Goal: Task Accomplishment & Management: Manage account settings

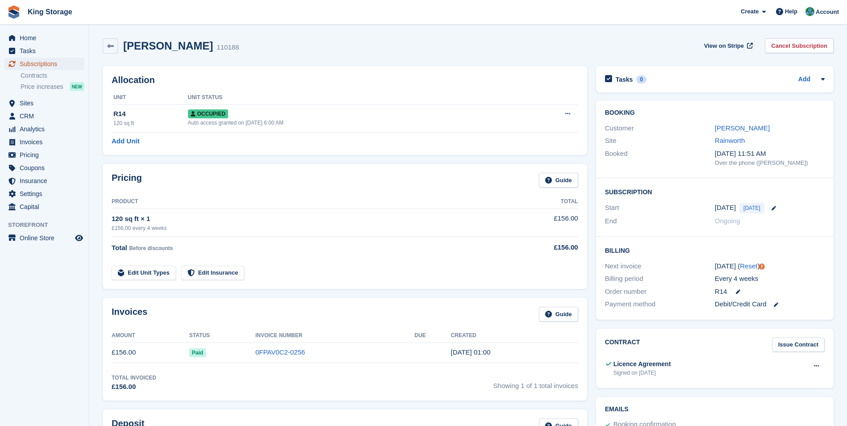
click at [36, 65] on span "Subscriptions" at bounding box center [47, 64] width 54 height 13
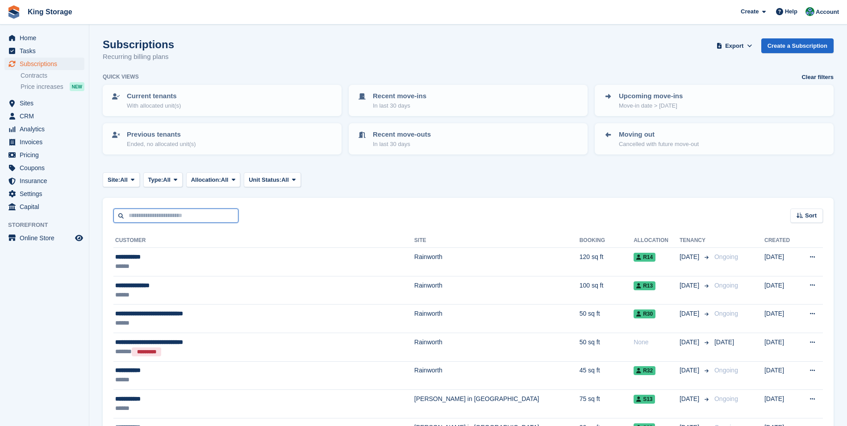
click at [208, 213] on input "text" at bounding box center [175, 216] width 125 height 15
type input "******"
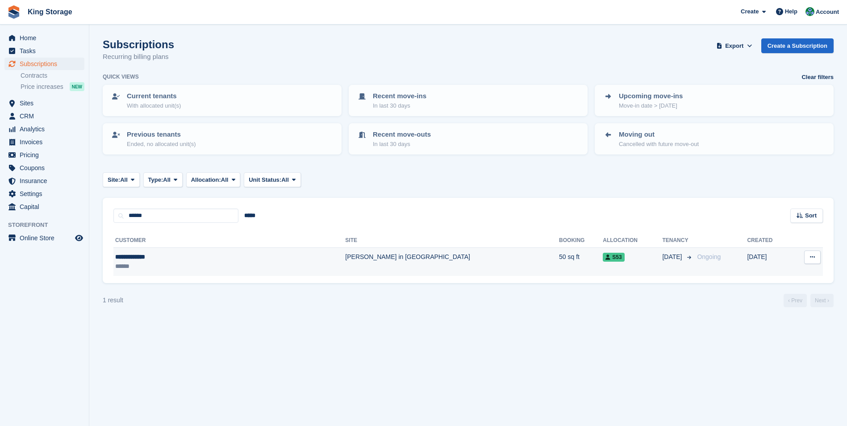
click at [144, 265] on div "******" at bounding box center [182, 266] width 134 height 9
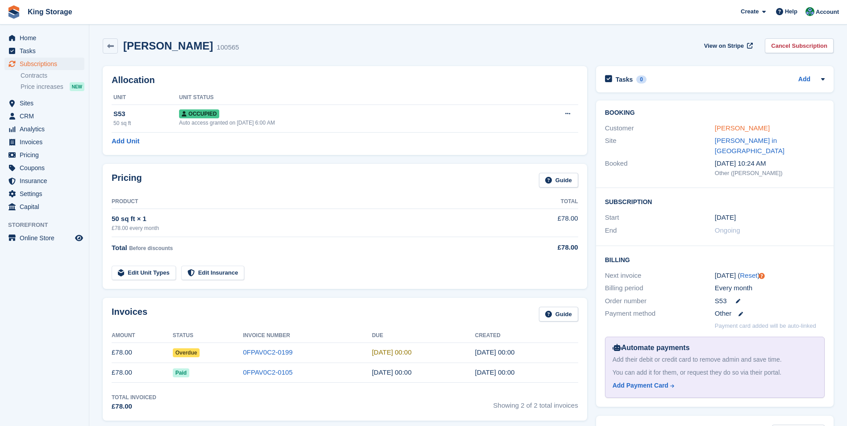
click at [732, 127] on link "Martin Parker" at bounding box center [742, 128] width 55 height 8
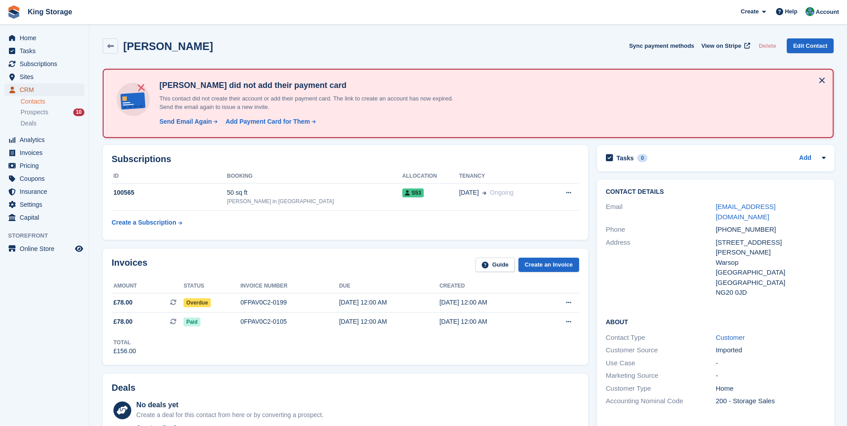
click at [26, 92] on span "CRM" at bounding box center [47, 90] width 54 height 13
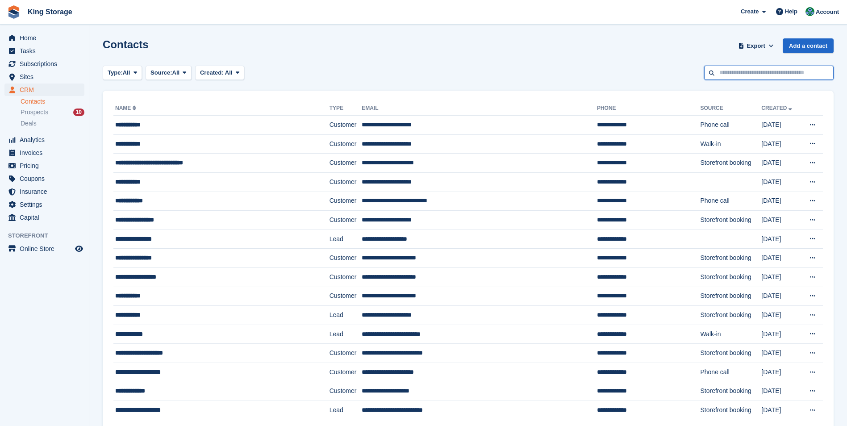
click at [767, 70] on input "text" at bounding box center [769, 73] width 130 height 15
type input "*****"
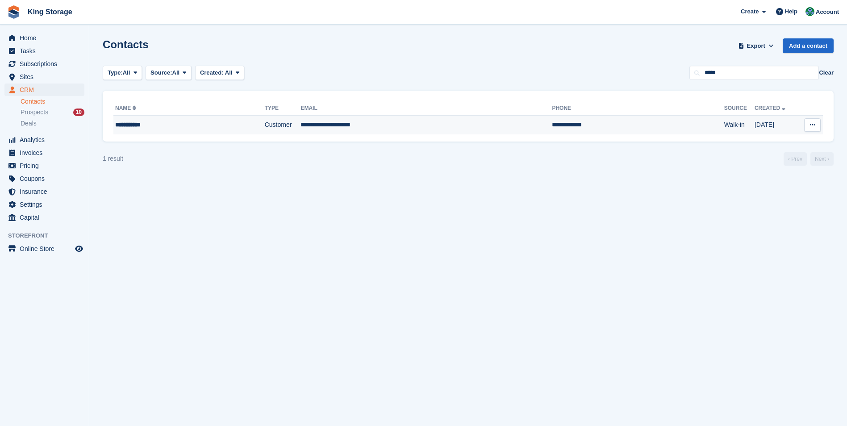
click at [301, 124] on td "Customer" at bounding box center [283, 125] width 36 height 19
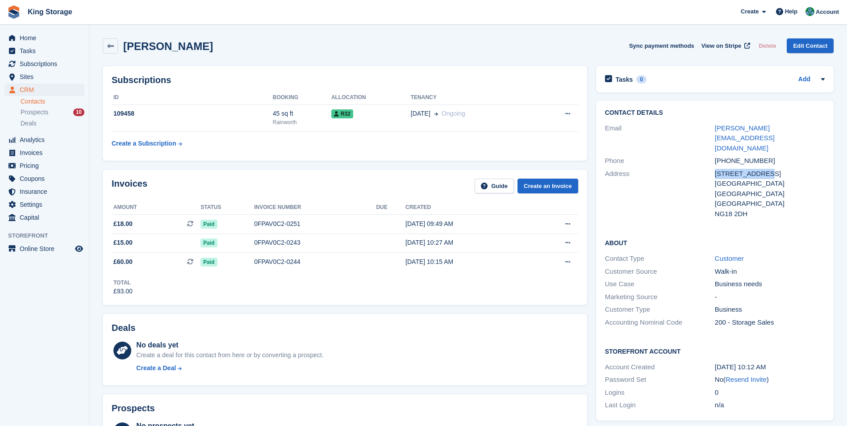
drag, startPoint x: 763, startPoint y: 154, endPoint x: 716, endPoint y: 156, distance: 46.9
click at [716, 169] on div "[STREET_ADDRESS]" at bounding box center [770, 174] width 110 height 10
copy div "[STREET_ADDRESS]"
drag, startPoint x: 753, startPoint y: 194, endPoint x: 701, endPoint y: 193, distance: 52.3
click at [701, 193] on div "Address [STREET_ADDRESS] [GEOGRAPHIC_DATA] NG18 2DH" at bounding box center [715, 193] width 220 height 53
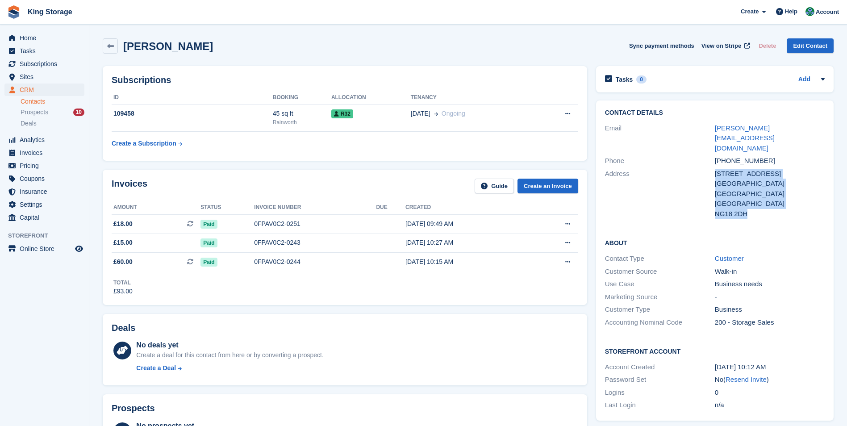
drag, startPoint x: 701, startPoint y: 193, endPoint x: 745, endPoint y: 198, distance: 44.0
click at [744, 209] on div "NG18 2DH" at bounding box center [770, 214] width 110 height 10
drag, startPoint x: 748, startPoint y: 194, endPoint x: 715, endPoint y: 196, distance: 32.7
click at [715, 209] on div "NG18 2DH" at bounding box center [770, 214] width 110 height 10
drag, startPoint x: 715, startPoint y: 196, endPoint x: 721, endPoint y: 195, distance: 5.9
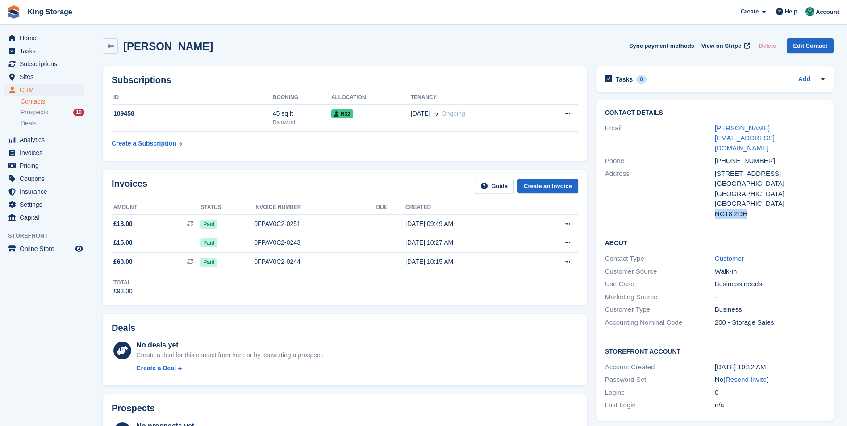
copy div "NG18 2DH"
drag, startPoint x: 790, startPoint y: 130, endPoint x: 717, endPoint y: 133, distance: 73.8
click at [717, 133] on div "[PERSON_NAME][EMAIL_ADDRESS][DOMAIN_NAME]" at bounding box center [770, 138] width 110 height 30
drag, startPoint x: 717, startPoint y: 133, endPoint x: 795, endPoint y: 127, distance: 78.0
click at [795, 127] on div "[PERSON_NAME][EMAIL_ADDRESS][DOMAIN_NAME]" at bounding box center [770, 138] width 110 height 30
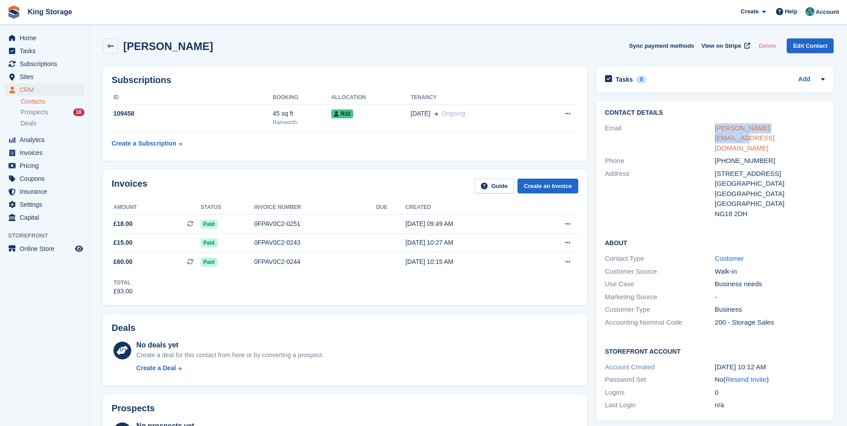
drag, startPoint x: 791, startPoint y: 128, endPoint x: 715, endPoint y: 130, distance: 75.5
click at [715, 130] on div "[PERSON_NAME][EMAIL_ADDRESS][DOMAIN_NAME]" at bounding box center [770, 138] width 110 height 30
drag, startPoint x: 715, startPoint y: 130, endPoint x: 723, endPoint y: 130, distance: 8.1
copy link "[PERSON_NAME][EMAIL_ADDRESS][DOMAIN_NAME]"
drag, startPoint x: 764, startPoint y: 140, endPoint x: 727, endPoint y: 142, distance: 37.2
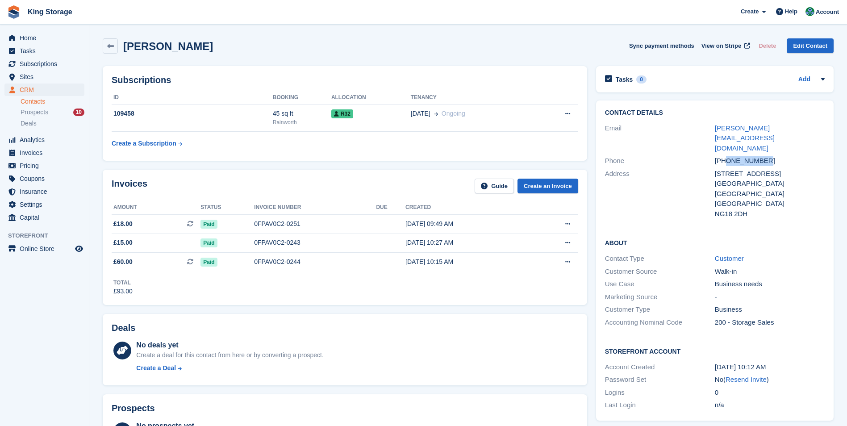
click at [727, 156] on div "[PHONE_NUMBER]" at bounding box center [770, 161] width 110 height 10
copy div "7949770499"
drag, startPoint x: 298, startPoint y: 263, endPoint x: 254, endPoint y: 266, distance: 44.4
click at [254, 266] on div "0FPAV0C2-0244" at bounding box center [315, 261] width 122 height 9
click at [279, 264] on div "0FPAV0C2-0244" at bounding box center [315, 261] width 122 height 9
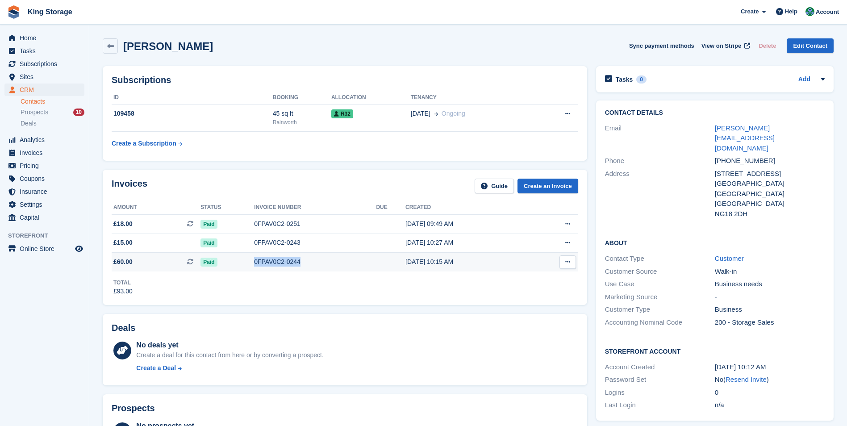
drag, startPoint x: 300, startPoint y: 261, endPoint x: 250, endPoint y: 261, distance: 50.5
click at [250, 261] on tr "£60.00 This is a recurring subscription invoice. Paid 0FPAV0C2-0244 22 Sep, 10:…" at bounding box center [345, 262] width 467 height 19
drag, startPoint x: 250, startPoint y: 261, endPoint x: 257, endPoint y: 263, distance: 7.8
copy tr "0FPAV0C2-0244"
click at [43, 68] on span "Subscriptions" at bounding box center [47, 64] width 54 height 13
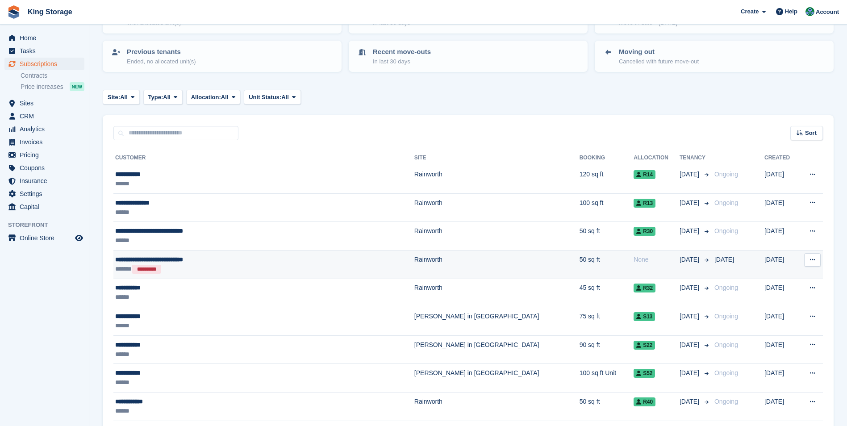
scroll to position [89, 0]
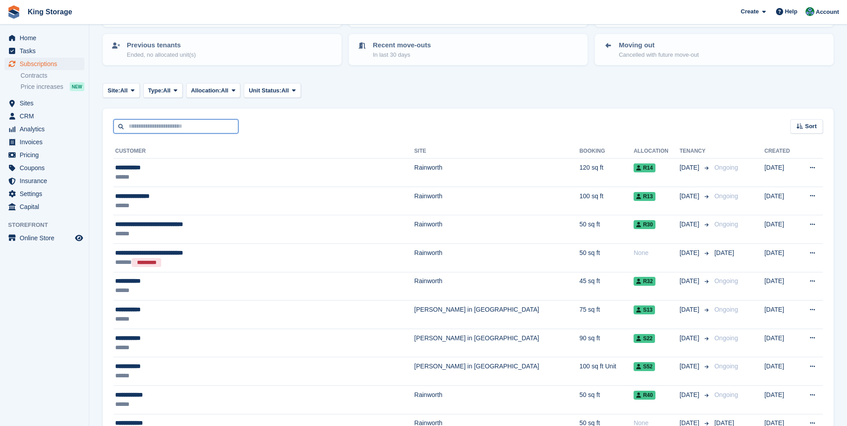
click at [155, 130] on input "text" at bounding box center [175, 126] width 125 height 15
type input "*****"
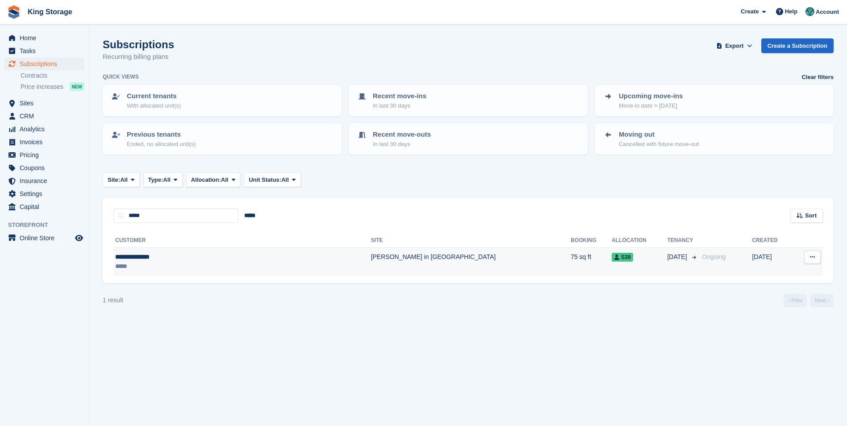
click at [158, 267] on div "*****" at bounding box center [194, 266] width 159 height 9
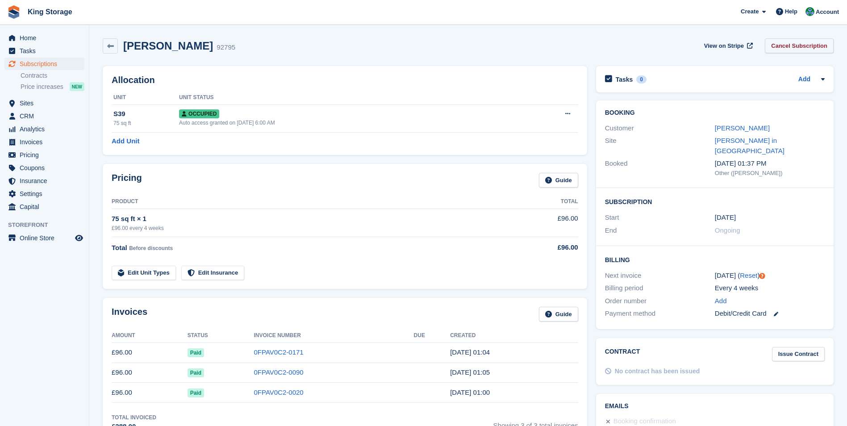
click at [823, 46] on link "Cancel Subscription" at bounding box center [799, 45] width 69 height 15
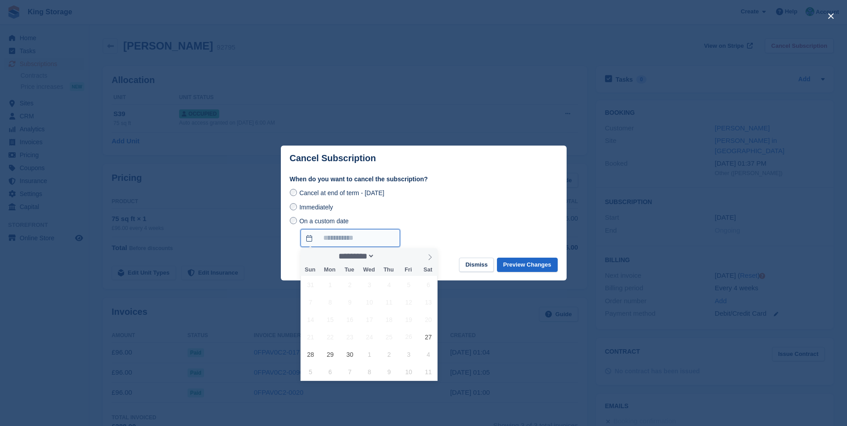
click at [335, 238] on input "On a custom date" at bounding box center [351, 238] width 100 height 18
click at [429, 259] on icon at bounding box center [430, 257] width 6 height 6
select select "*"
click at [410, 301] on span "10" at bounding box center [408, 301] width 17 height 17
type input "**********"
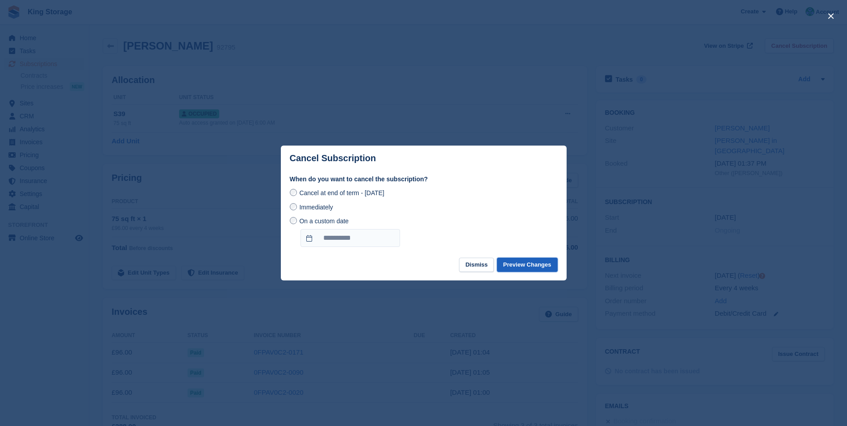
click at [528, 270] on button "Preview Changes" at bounding box center [527, 265] width 61 height 15
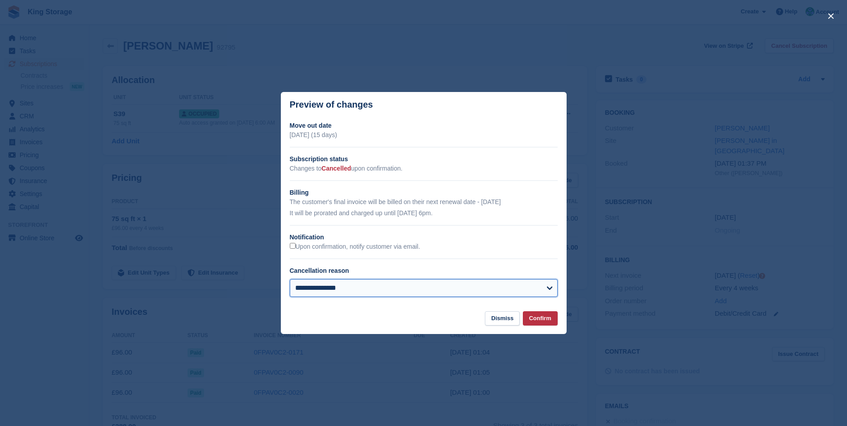
click at [471, 291] on select "**********" at bounding box center [424, 288] width 268 height 18
select select "**********"
click at [290, 280] on select "**********" at bounding box center [424, 288] width 268 height 18
click at [499, 321] on button "Dismiss" at bounding box center [502, 318] width 35 height 15
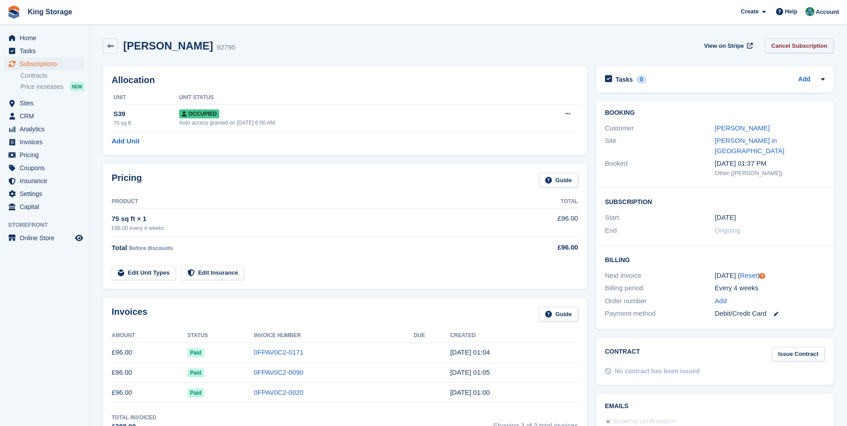
click at [815, 46] on link "Cancel Subscription" at bounding box center [799, 45] width 69 height 15
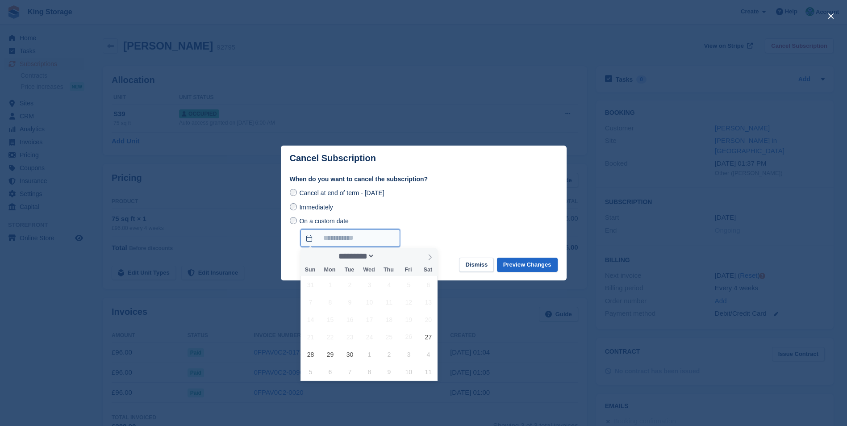
click at [322, 237] on input "On a custom date" at bounding box center [351, 238] width 100 height 18
click at [425, 252] on span at bounding box center [429, 255] width 15 height 15
select select "*"
click at [391, 303] on span "9" at bounding box center [389, 301] width 17 height 17
type input "**********"
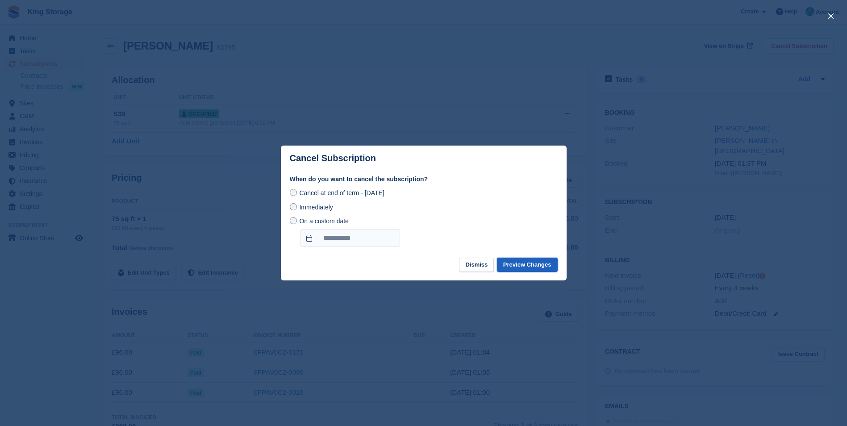
click at [517, 269] on button "Preview Changes" at bounding box center [527, 265] width 61 height 15
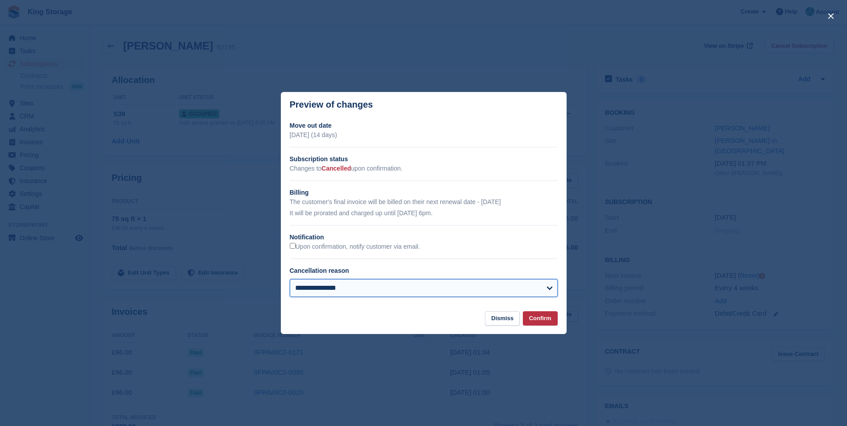
click at [518, 292] on select "**********" at bounding box center [424, 288] width 268 height 18
select select "**********"
click at [290, 280] on select "**********" at bounding box center [424, 288] width 268 height 18
click at [539, 319] on button "Confirm" at bounding box center [540, 318] width 35 height 15
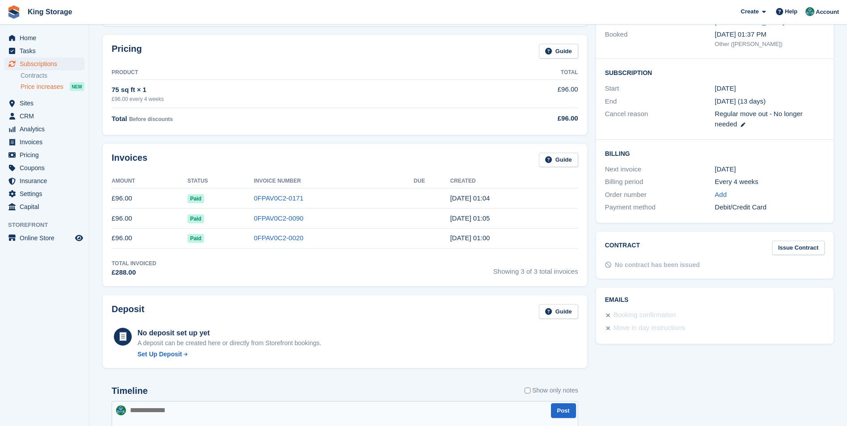
scroll to position [89, 0]
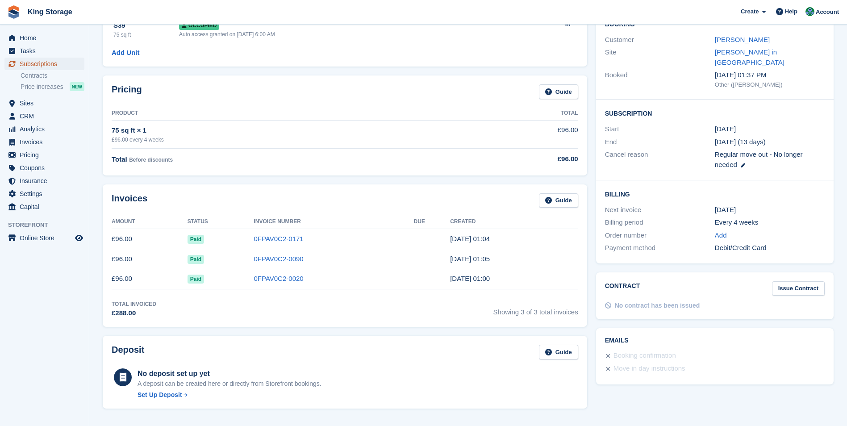
click at [46, 64] on span "Subscriptions" at bounding box center [47, 64] width 54 height 13
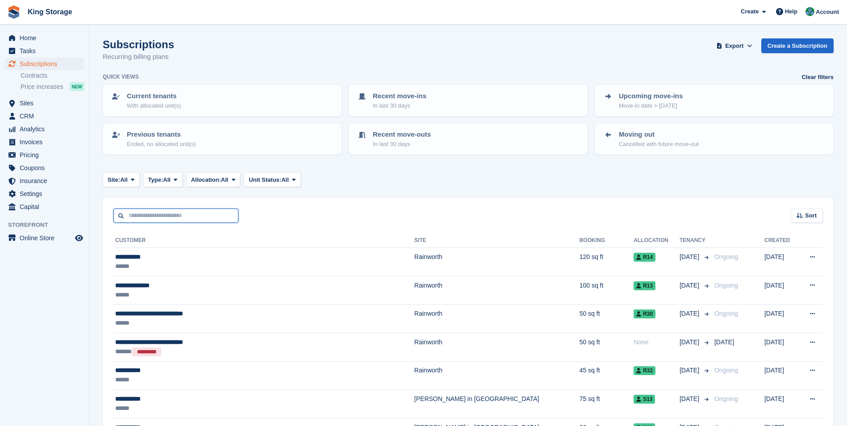
click at [169, 220] on input "text" at bounding box center [175, 216] width 125 height 15
type input "******"
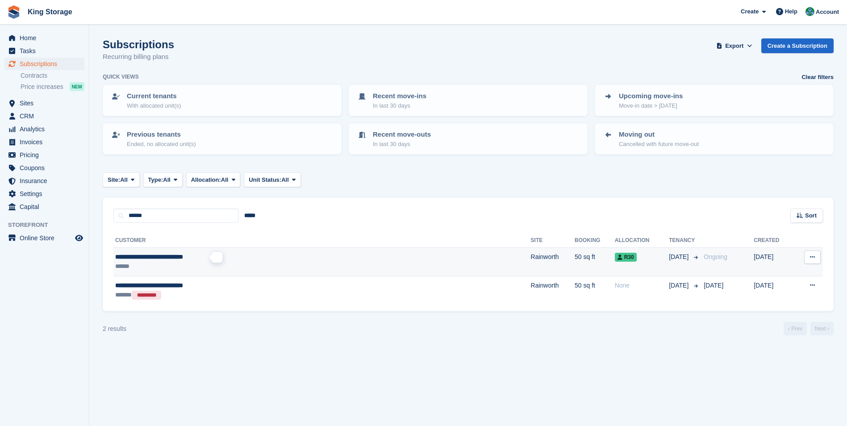
click at [160, 255] on span "**********" at bounding box center [149, 257] width 68 height 6
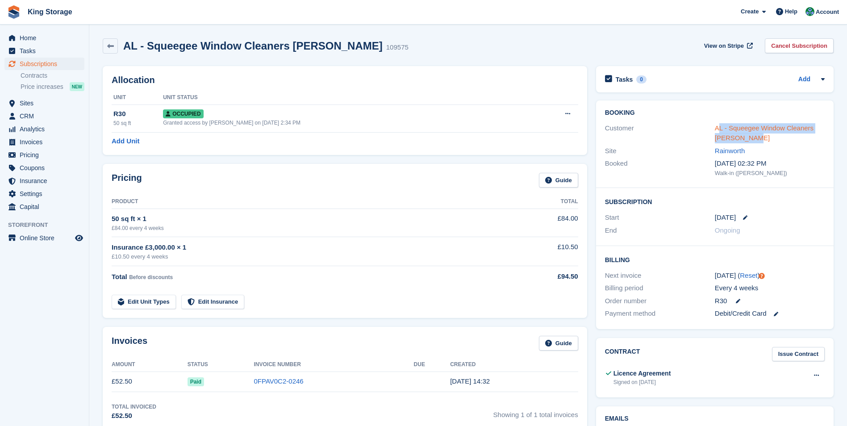
drag, startPoint x: 753, startPoint y: 139, endPoint x: 721, endPoint y: 131, distance: 32.8
click at [721, 131] on div "AL - Squeegee Window Cleaners [PERSON_NAME]" at bounding box center [770, 133] width 110 height 20
drag, startPoint x: 721, startPoint y: 131, endPoint x: 806, endPoint y: 140, distance: 85.8
click at [806, 140] on div "AL - Squeegee Window Cleaners [PERSON_NAME]" at bounding box center [770, 133] width 110 height 20
click at [784, 129] on link "AL - Squeegee Window Cleaners Alan Beavis" at bounding box center [764, 133] width 99 height 18
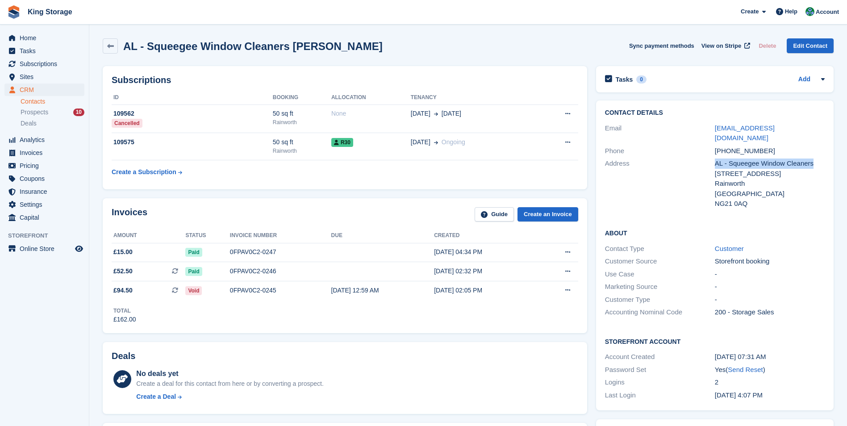
drag, startPoint x: 812, startPoint y: 153, endPoint x: 714, endPoint y: 156, distance: 97.9
click at [714, 157] on div "Address AL - Squeegee Window Cleaners [STREET_ADDRESS] United Kingdom NG21 0AQ" at bounding box center [715, 183] width 220 height 53
drag, startPoint x: 714, startPoint y: 156, endPoint x: 721, endPoint y: 154, distance: 6.9
copy div "AL - Squeegee Window Cleaners"
drag, startPoint x: 763, startPoint y: 163, endPoint x: 706, endPoint y: 167, distance: 56.9
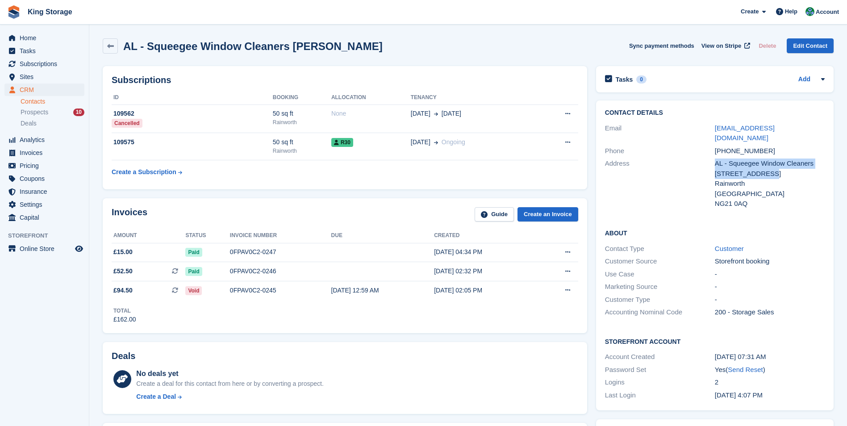
click at [706, 167] on div "Address AL - Squeegee Window Cleaners [STREET_ADDRESS] United Kingdom NG21 0AQ" at bounding box center [715, 183] width 220 height 53
drag, startPoint x: 706, startPoint y: 167, endPoint x: 773, endPoint y: 166, distance: 67.0
click at [788, 169] on div "18 preston road" at bounding box center [770, 174] width 110 height 10
click at [745, 169] on div "18 preston road" at bounding box center [770, 174] width 110 height 10
drag, startPoint x: 745, startPoint y: 162, endPoint x: 716, endPoint y: 165, distance: 28.8
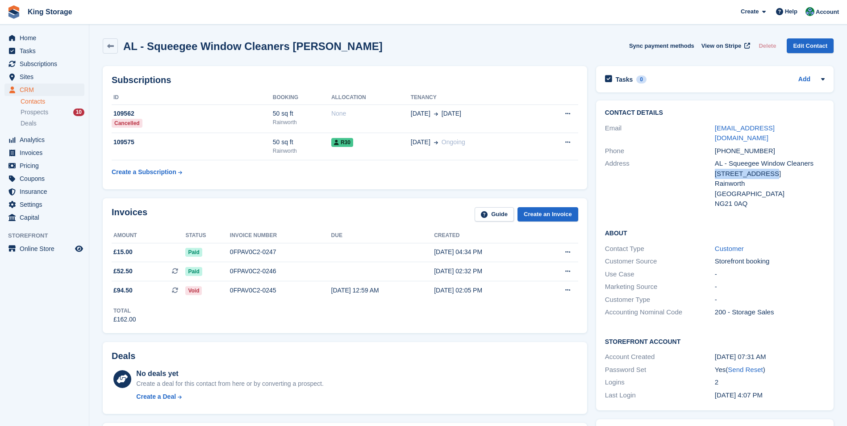
click at [716, 169] on div "18 preston road" at bounding box center [770, 174] width 110 height 10
copy div "18 preston road"
drag, startPoint x: 752, startPoint y: 192, endPoint x: 716, endPoint y: 193, distance: 35.3
click at [716, 199] on div "NG21 0AQ" at bounding box center [770, 204] width 110 height 10
copy div "NG21 0AQ"
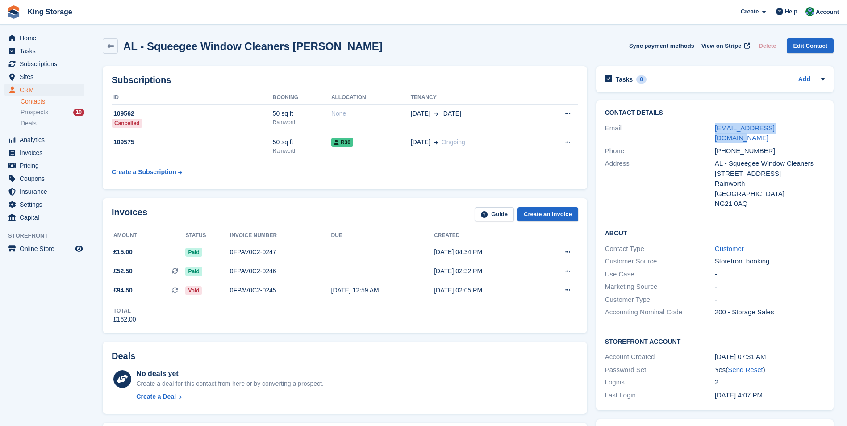
drag, startPoint x: 804, startPoint y: 128, endPoint x: 713, endPoint y: 134, distance: 91.3
click at [713, 134] on div "Email mrsqueegee691@gmail.com" at bounding box center [715, 133] width 220 height 23
drag, startPoint x: 713, startPoint y: 134, endPoint x: 719, endPoint y: 129, distance: 7.6
copy div "mrsqueegee691@gmail.com"
drag, startPoint x: 764, startPoint y: 139, endPoint x: 728, endPoint y: 145, distance: 36.2
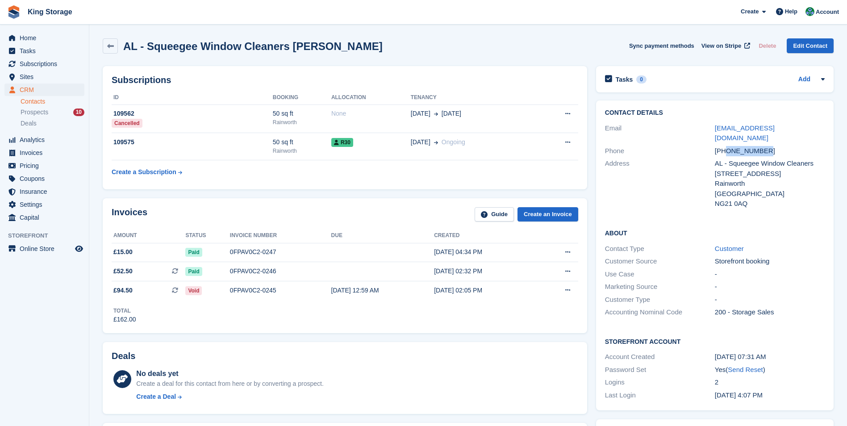
click at [728, 146] on div "+447754702595" at bounding box center [770, 151] width 110 height 10
copy div "7754702595"
drag, startPoint x: 275, startPoint y: 253, endPoint x: 229, endPoint y: 252, distance: 46.0
click at [230, 252] on div "0FPAV0C2-0247" at bounding box center [280, 251] width 101 height 9
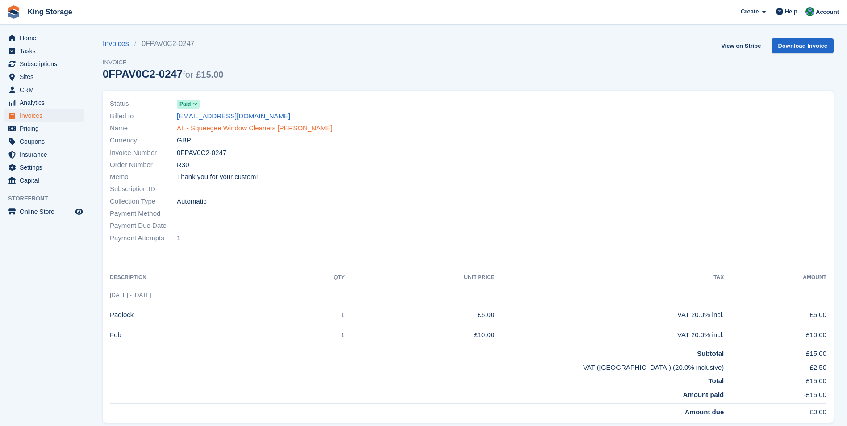
click at [210, 125] on link "AL - Squeegee Window Cleaners [PERSON_NAME]" at bounding box center [255, 128] width 156 height 10
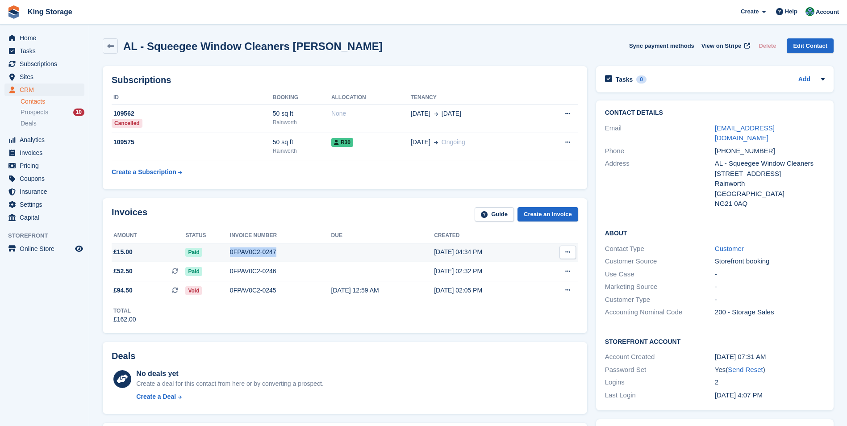
drag, startPoint x: 273, startPoint y: 251, endPoint x: 228, endPoint y: 253, distance: 45.1
click at [230, 253] on div "0FPAV0C2-0247" at bounding box center [280, 251] width 101 height 9
click at [44, 93] on span "CRM" at bounding box center [47, 90] width 54 height 13
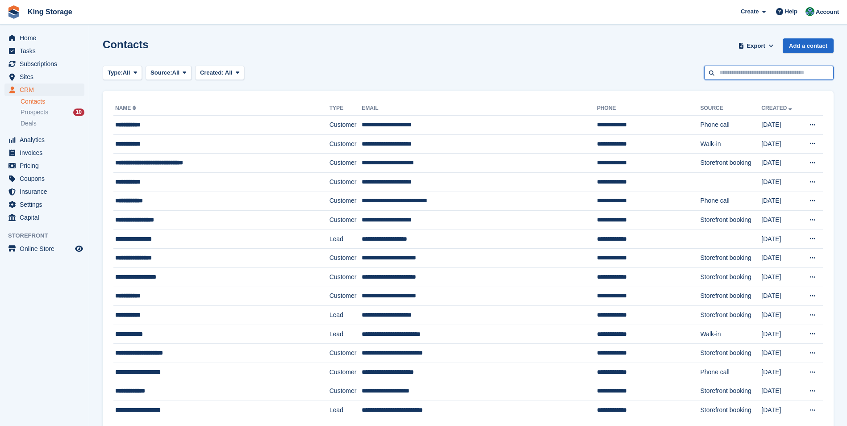
click at [745, 78] on input "text" at bounding box center [769, 73] width 130 height 15
type input "*****"
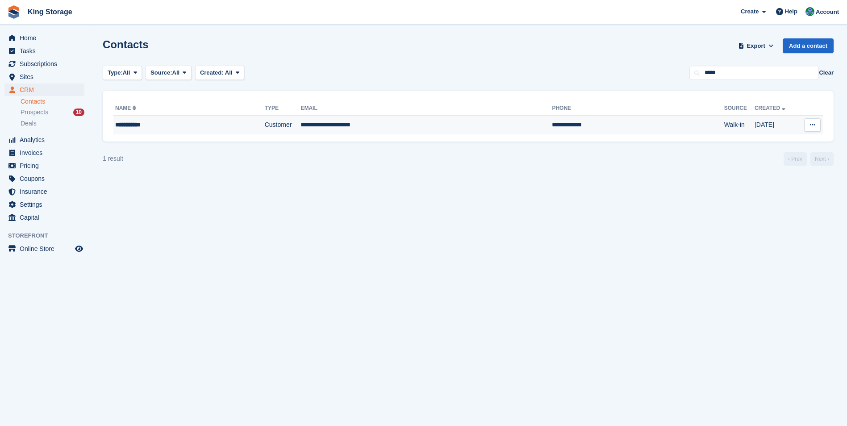
click at [320, 124] on td "**********" at bounding box center [426, 125] width 251 height 19
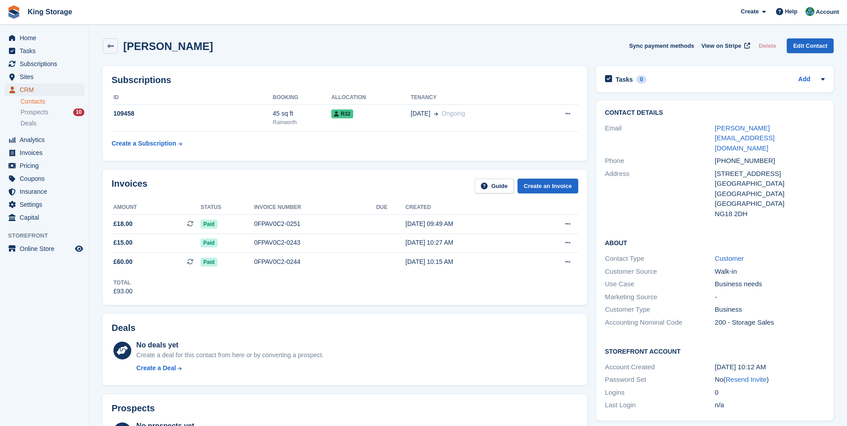
click at [31, 91] on span "CRM" at bounding box center [47, 90] width 54 height 13
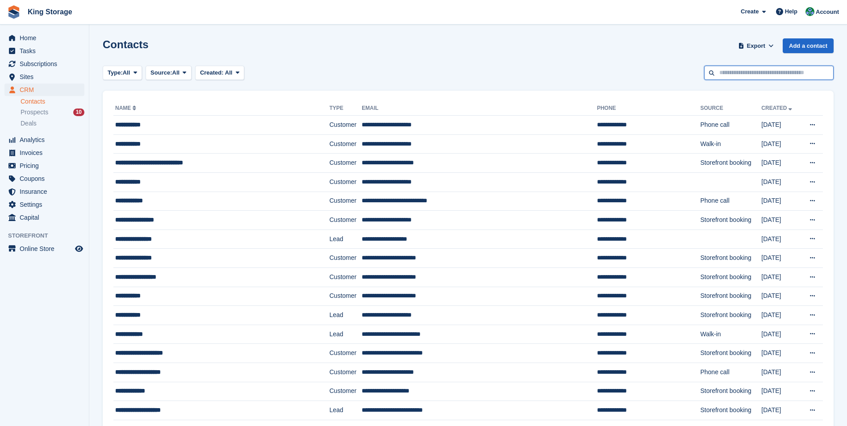
click at [760, 74] on input "text" at bounding box center [769, 73] width 130 height 15
type input "*****"
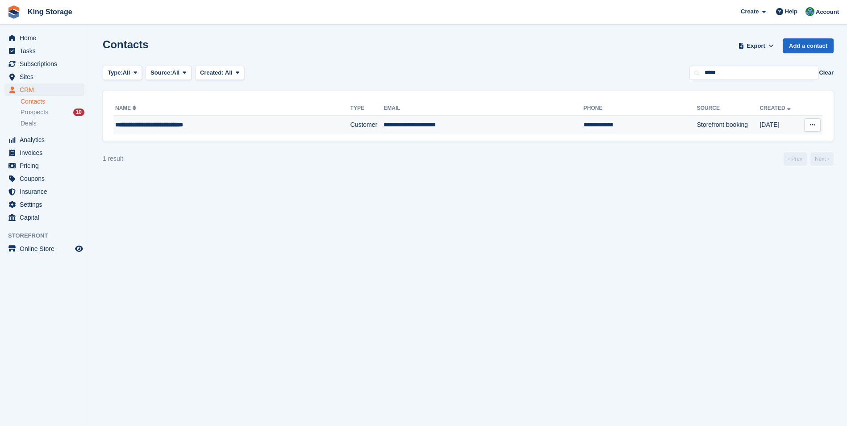
click at [207, 129] on div "**********" at bounding box center [210, 124] width 191 height 9
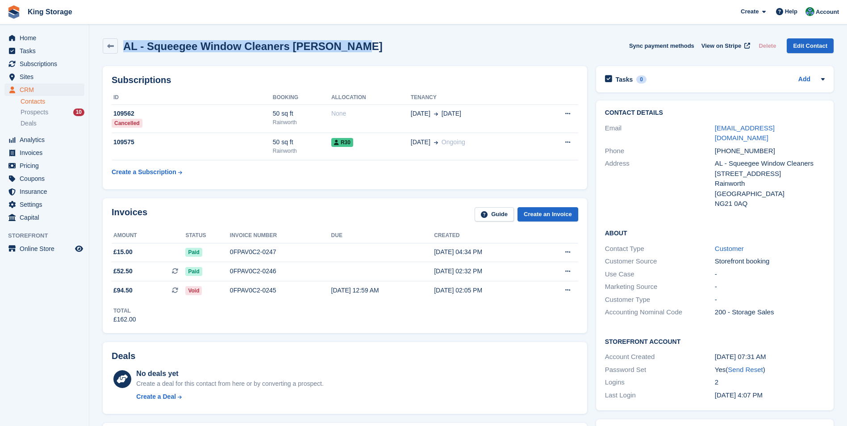
drag, startPoint x: 360, startPoint y: 49, endPoint x: 124, endPoint y: 49, distance: 235.4
click at [124, 49] on div "AL - Squeegee Window Cleaners [PERSON_NAME] Sync payment methods View on Stripe…" at bounding box center [468, 45] width 731 height 15
copy h2 "AL - Squeegee Window Cleaners [PERSON_NAME]"
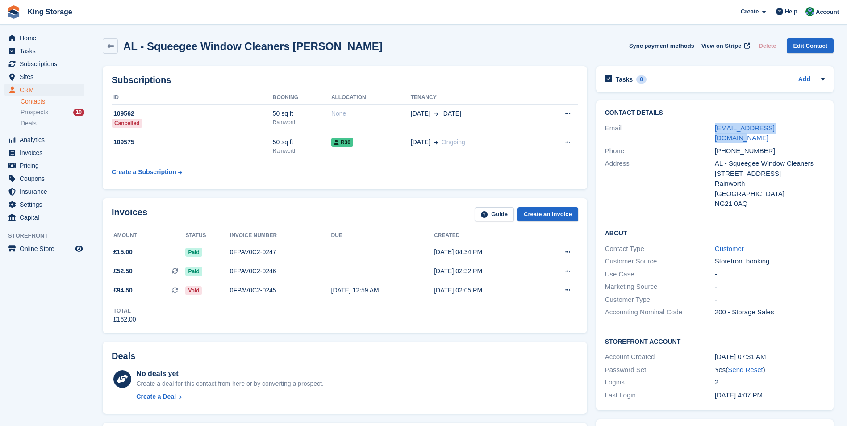
drag, startPoint x: 804, startPoint y: 127, endPoint x: 712, endPoint y: 130, distance: 91.6
click at [712, 130] on div "Email [EMAIL_ADDRESS][DOMAIN_NAME]" at bounding box center [715, 133] width 220 height 23
drag, startPoint x: 712, startPoint y: 130, endPoint x: 723, endPoint y: 127, distance: 10.5
copy div "[EMAIL_ADDRESS][DOMAIN_NAME]"
drag, startPoint x: 764, startPoint y: 139, endPoint x: 728, endPoint y: 141, distance: 35.8
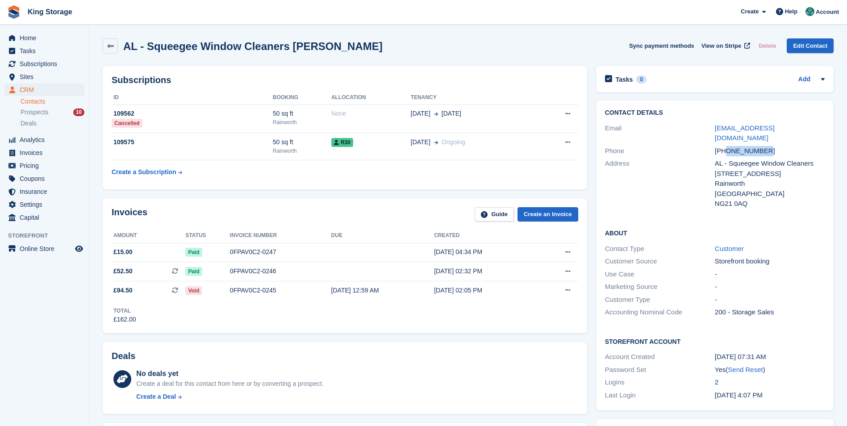
click at [728, 146] on div "[PHONE_NUMBER]" at bounding box center [770, 151] width 110 height 10
copy div "7754702595"
click at [740, 146] on div "[PHONE_NUMBER]" at bounding box center [770, 151] width 110 height 10
drag, startPoint x: 740, startPoint y: 141, endPoint x: 728, endPoint y: 141, distance: 12.1
click at [728, 146] on div "[PHONE_NUMBER]" at bounding box center [770, 151] width 110 height 10
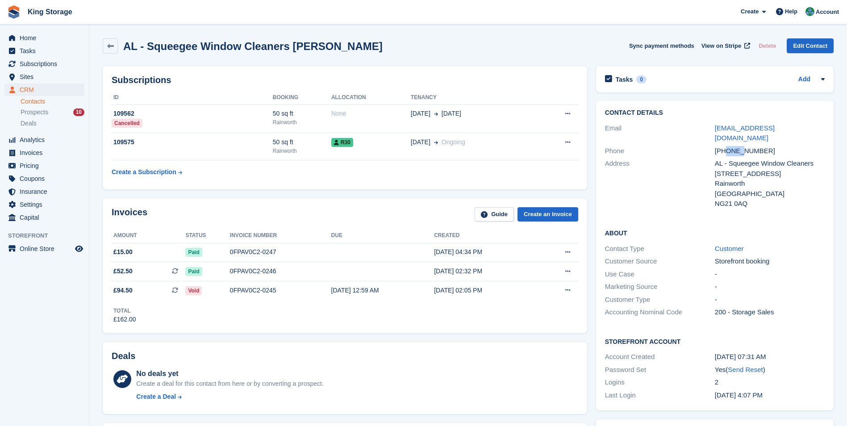
copy div "7754"
drag, startPoint x: 767, startPoint y: 139, endPoint x: 742, endPoint y: 141, distance: 25.5
click at [742, 146] on div "[PHONE_NUMBER]" at bounding box center [770, 151] width 110 height 10
copy div "702595"
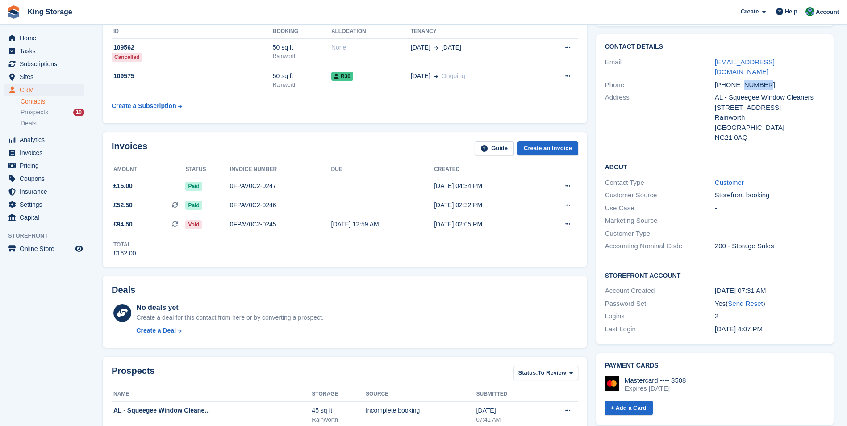
scroll to position [45, 0]
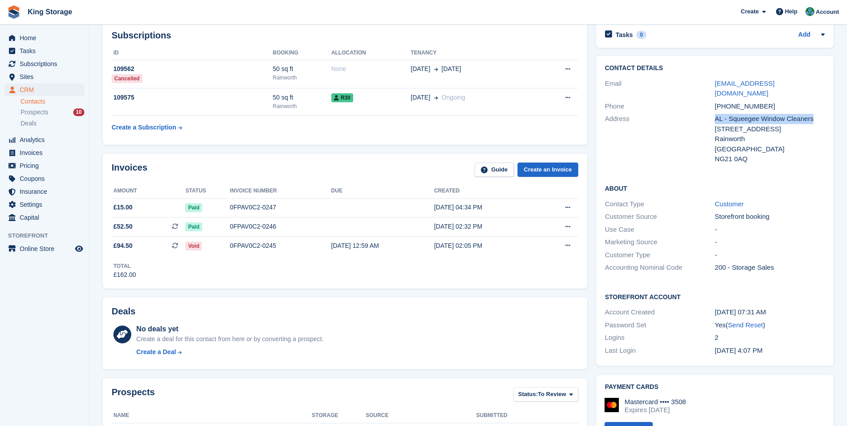
drag, startPoint x: 816, startPoint y: 109, endPoint x: 715, endPoint y: 111, distance: 100.5
click at [715, 114] on div "AL - Squeegee Window Cleaners" at bounding box center [770, 119] width 110 height 10
copy div "AL - Squeegee Window Cleaners"
drag, startPoint x: 776, startPoint y: 118, endPoint x: 714, endPoint y: 118, distance: 62.1
click at [713, 118] on div "Address AL - Squeegee Window Cleaners [STREET_ADDRESS] United Kingdom NG21 0AQ" at bounding box center [715, 139] width 220 height 53
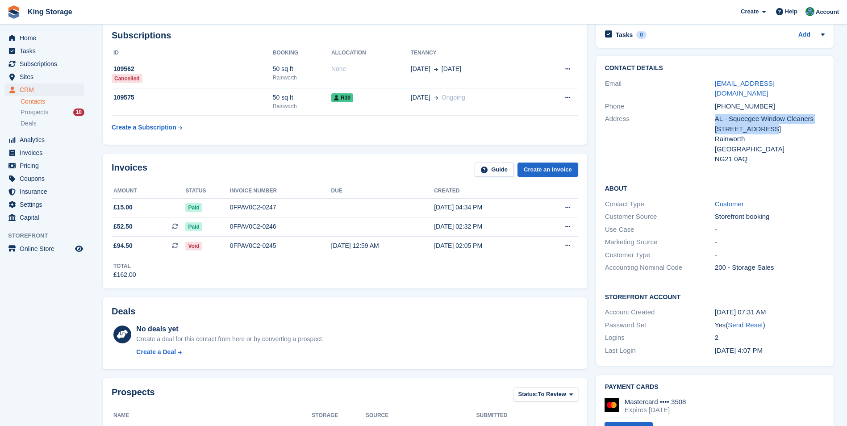
drag, startPoint x: 714, startPoint y: 118, endPoint x: 782, endPoint y: 118, distance: 68.3
click at [784, 124] on div "[STREET_ADDRESS]" at bounding box center [770, 129] width 110 height 10
drag, startPoint x: 753, startPoint y: 119, endPoint x: 715, endPoint y: 120, distance: 38.4
click at [715, 124] on div "[STREET_ADDRESS]" at bounding box center [770, 129] width 110 height 10
drag, startPoint x: 715, startPoint y: 120, endPoint x: 750, endPoint y: 118, distance: 35.8
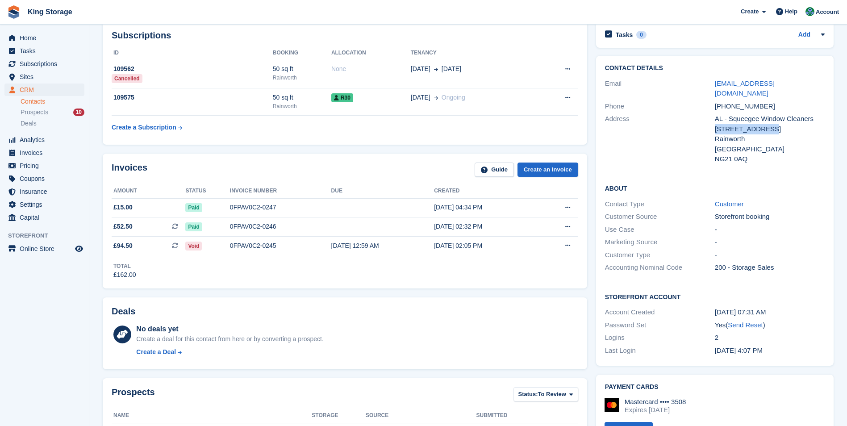
copy div "[STREET_ADDRESS]"
drag, startPoint x: 749, startPoint y: 149, endPoint x: 713, endPoint y: 155, distance: 36.2
click at [713, 155] on div "Address AL - Squeegee Window Cleaners [STREET_ADDRESS] United Kingdom NG21 0AQ" at bounding box center [715, 139] width 220 height 53
drag, startPoint x: 713, startPoint y: 155, endPoint x: 756, endPoint y: 150, distance: 42.7
click at [756, 154] on div "NG21 0AQ" at bounding box center [770, 159] width 110 height 10
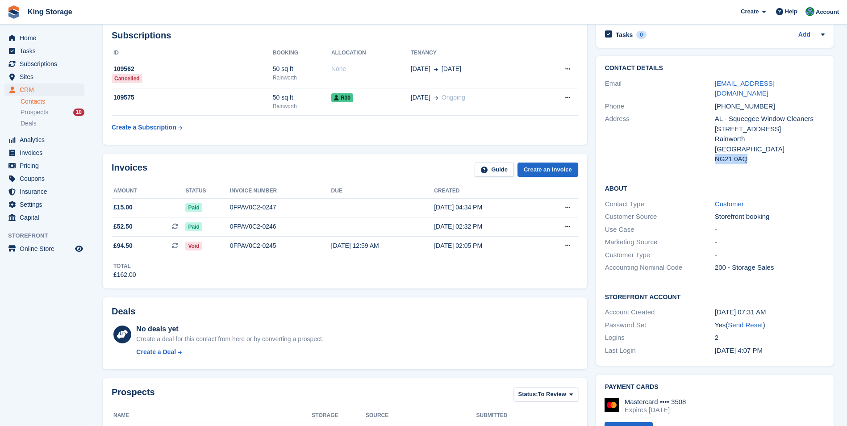
drag, startPoint x: 751, startPoint y: 148, endPoint x: 715, endPoint y: 153, distance: 36.5
click at [715, 154] on div "NG21 0AQ" at bounding box center [770, 159] width 110 height 10
drag, startPoint x: 715, startPoint y: 153, endPoint x: 722, endPoint y: 151, distance: 7.1
copy div "NG21 0AQ"
click at [33, 91] on span "CRM" at bounding box center [47, 90] width 54 height 13
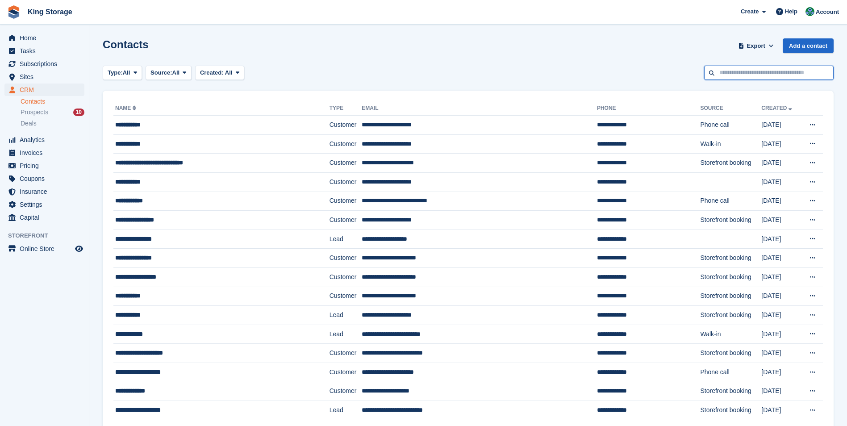
click at [760, 75] on input "text" at bounding box center [769, 73] width 130 height 15
type input "*****"
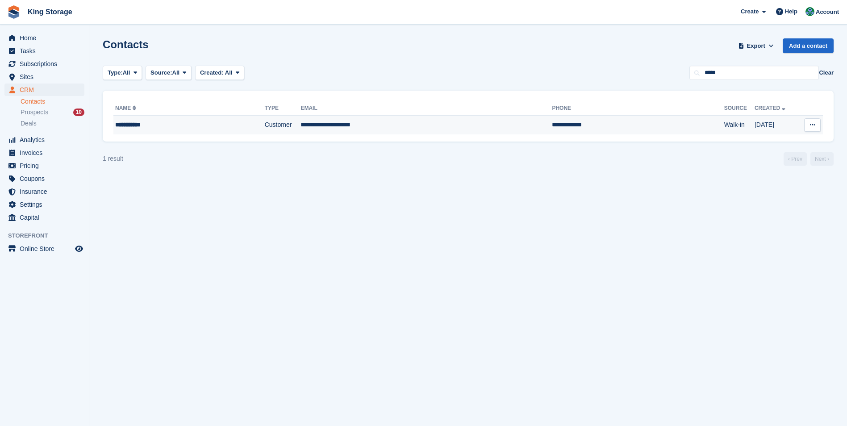
click at [339, 127] on td "**********" at bounding box center [426, 125] width 251 height 19
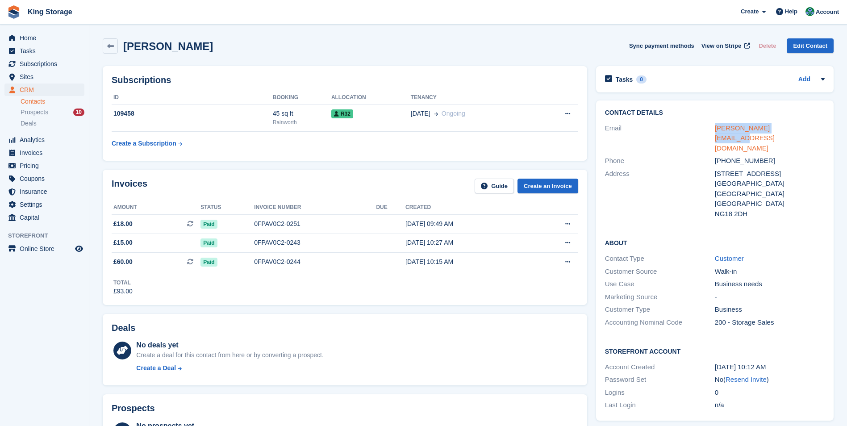
drag, startPoint x: 792, startPoint y: 126, endPoint x: 716, endPoint y: 130, distance: 76.0
click at [716, 130] on div "[PERSON_NAME][EMAIL_ADDRESS][DOMAIN_NAME]" at bounding box center [770, 138] width 110 height 30
copy link "shane.wheat@live.co.uk"
drag, startPoint x: 740, startPoint y: 139, endPoint x: 726, endPoint y: 141, distance: 14.0
click at [726, 156] on div "+447949770499" at bounding box center [770, 161] width 110 height 10
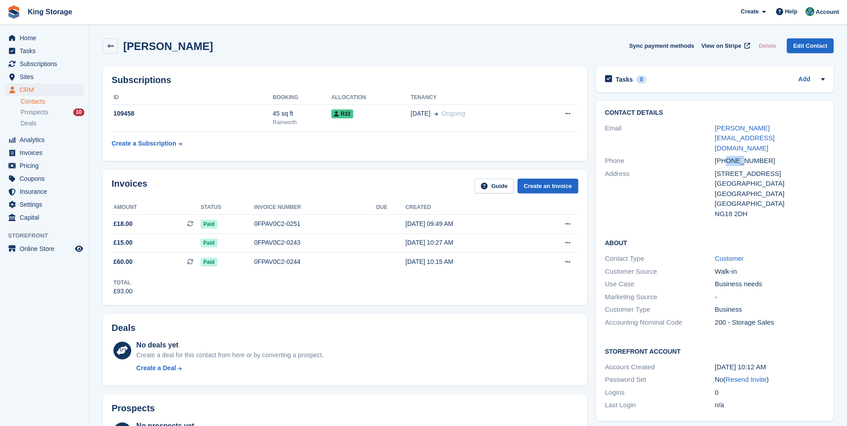
copy div "7949"
drag, startPoint x: 764, startPoint y: 139, endPoint x: 742, endPoint y: 142, distance: 22.0
click at [742, 156] on div "+447949770499" at bounding box center [770, 161] width 110 height 10
copy div "770499"
drag, startPoint x: 763, startPoint y: 151, endPoint x: 715, endPoint y: 154, distance: 48.3
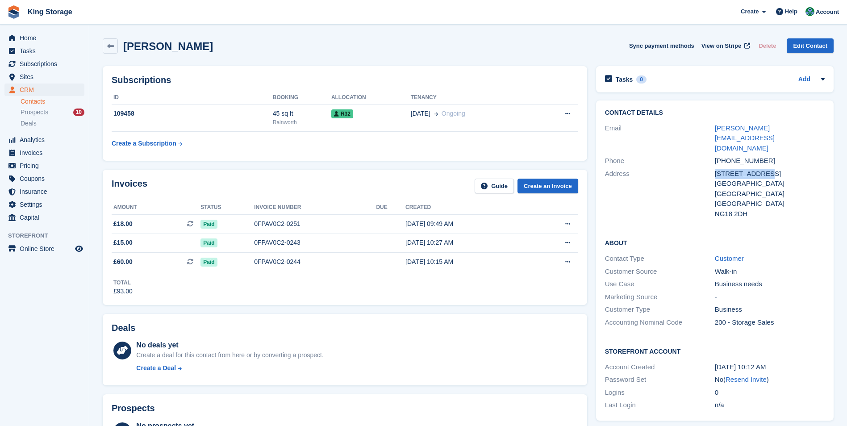
click at [715, 169] on div "21 Ostin Close" at bounding box center [770, 174] width 110 height 10
copy div "21 Ostin Close"
drag, startPoint x: 751, startPoint y: 192, endPoint x: 716, endPoint y: 192, distance: 34.4
click at [716, 209] on div "NG18 2DH" at bounding box center [770, 214] width 110 height 10
copy div "NG18 2DH"
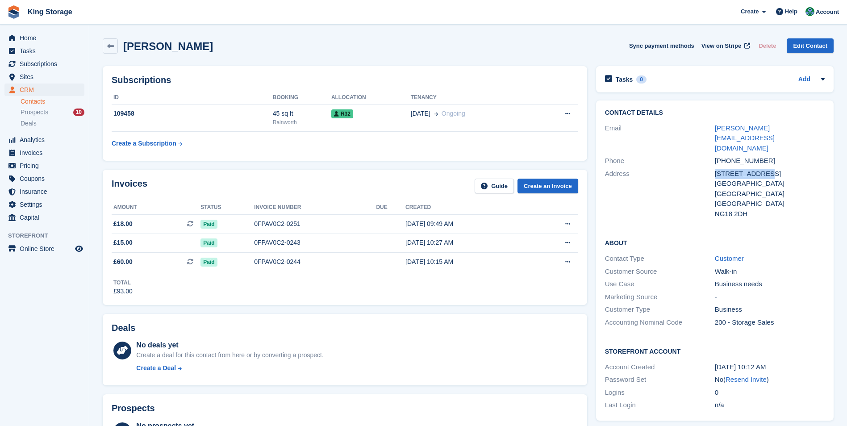
drag, startPoint x: 767, startPoint y: 151, endPoint x: 714, endPoint y: 154, distance: 53.2
click at [714, 167] on div "Address 21 Ostin Close Mansfield Nottinghamshire United Kingdom NG18 2DH" at bounding box center [715, 193] width 220 height 53
drag, startPoint x: 714, startPoint y: 154, endPoint x: 718, endPoint y: 153, distance: 4.5
copy div "21 Ostin Close"
click at [27, 89] on span "CRM" at bounding box center [47, 90] width 54 height 13
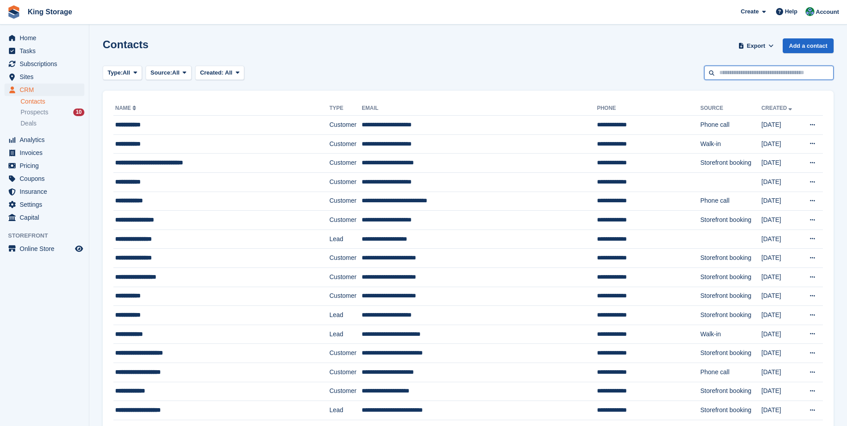
click at [715, 69] on input "text" at bounding box center [769, 73] width 130 height 15
type input "*****"
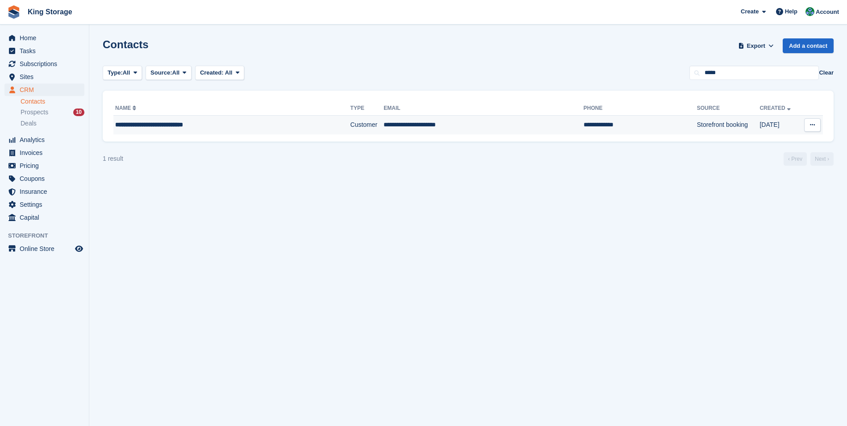
click at [182, 128] on span "**********" at bounding box center [149, 124] width 68 height 6
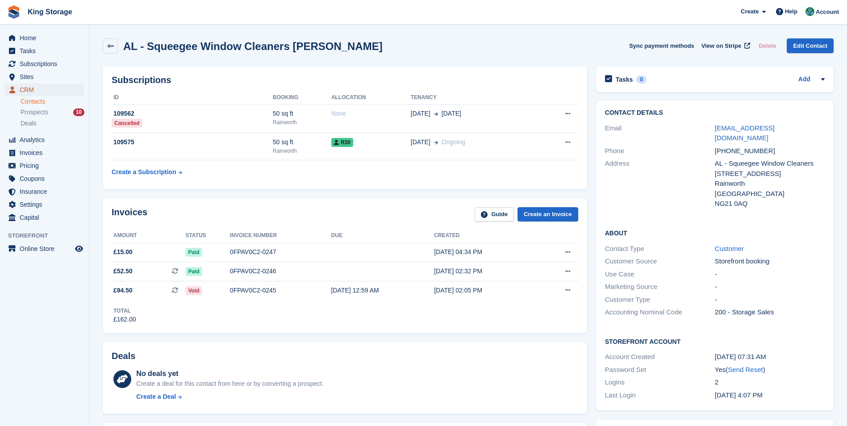
click at [54, 92] on span "CRM" at bounding box center [47, 90] width 54 height 13
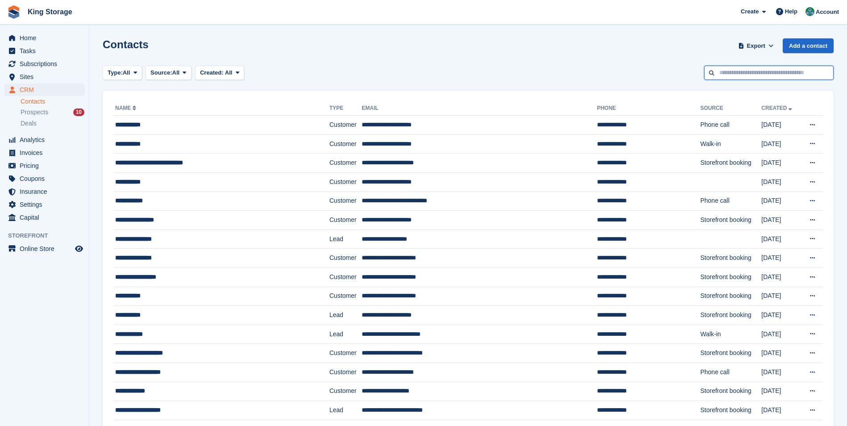
click at [733, 70] on input "text" at bounding box center [769, 73] width 130 height 15
type input "*****"
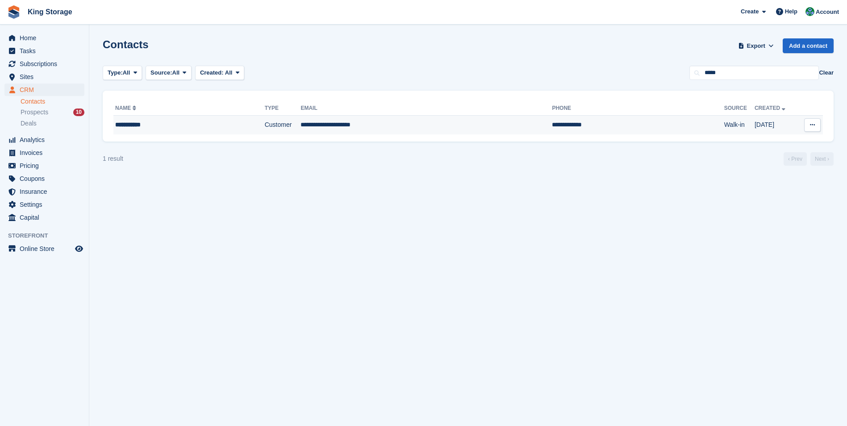
click at [152, 125] on div "**********" at bounding box center [171, 124] width 112 height 9
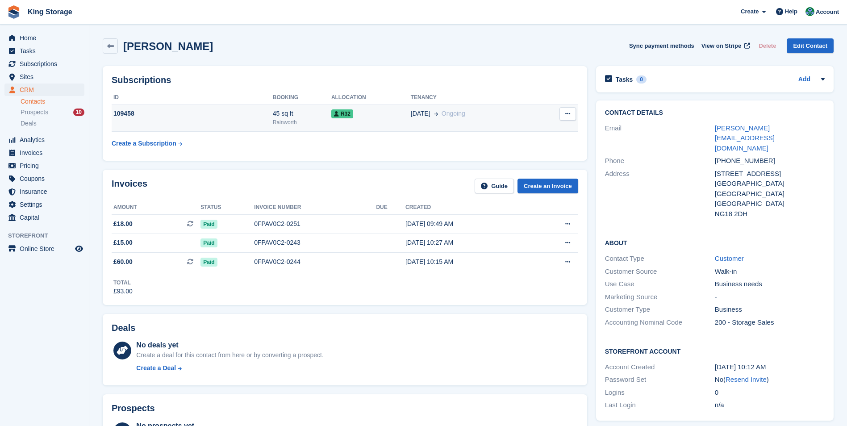
click at [565, 114] on icon at bounding box center [567, 114] width 5 height 6
click at [334, 114] on icon at bounding box center [336, 113] width 5 height 5
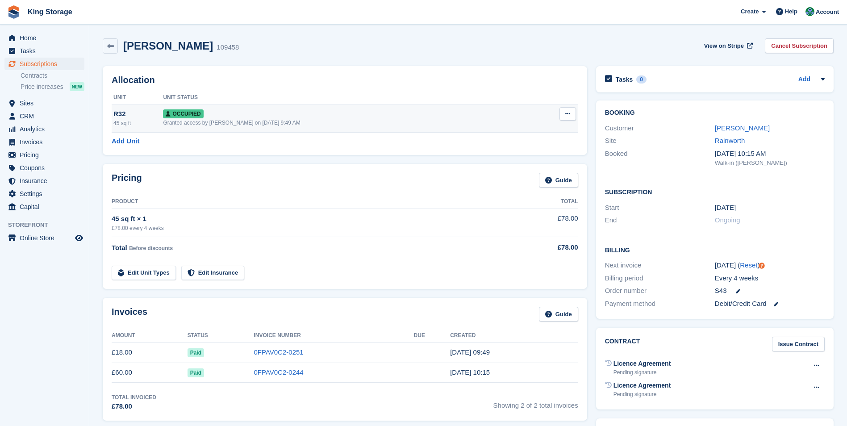
click at [564, 114] on button at bounding box center [568, 113] width 17 height 13
click at [514, 161] on p "Deallocate" at bounding box center [533, 162] width 78 height 12
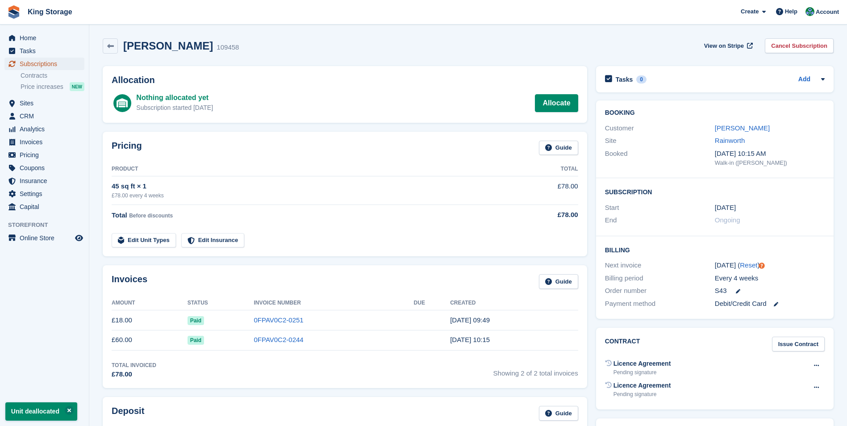
click at [43, 67] on span "Subscriptions" at bounding box center [47, 64] width 54 height 13
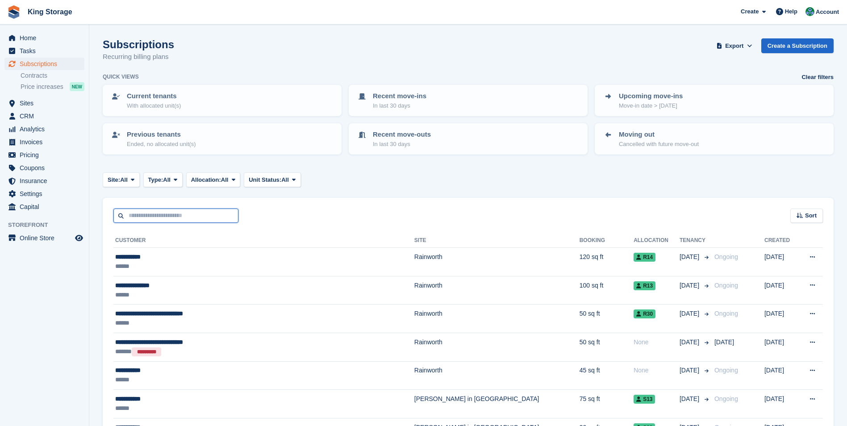
click at [140, 213] on input "text" at bounding box center [175, 216] width 125 height 15
type input "*****"
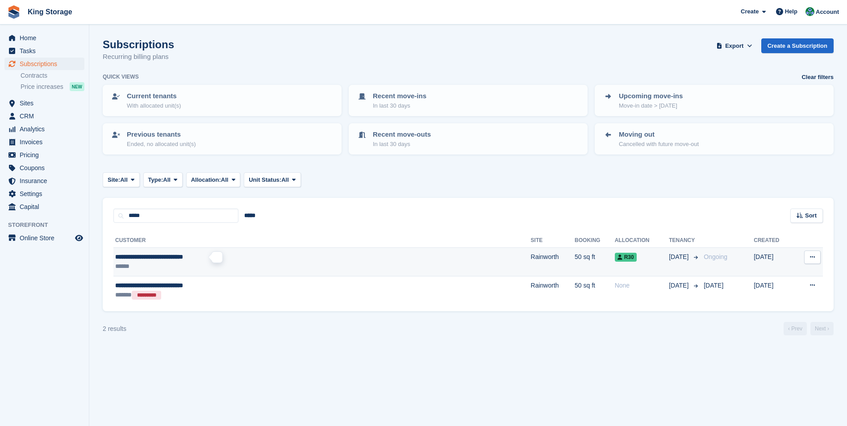
click at [155, 259] on span "**********" at bounding box center [149, 257] width 68 height 6
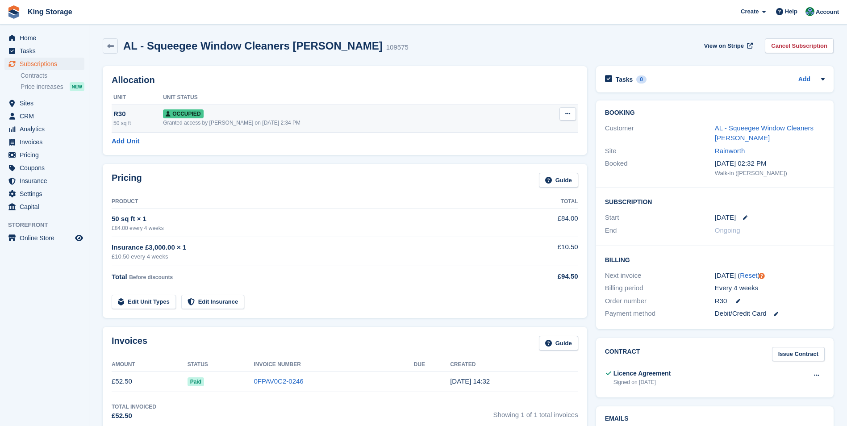
click at [570, 114] on icon at bounding box center [567, 114] width 5 height 6
click at [529, 160] on p "Deallocate" at bounding box center [533, 162] width 78 height 12
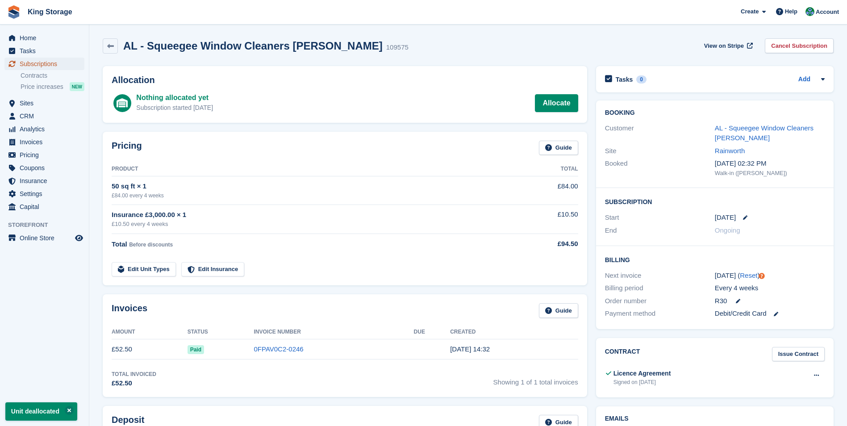
click at [39, 61] on span "Subscriptions" at bounding box center [47, 64] width 54 height 13
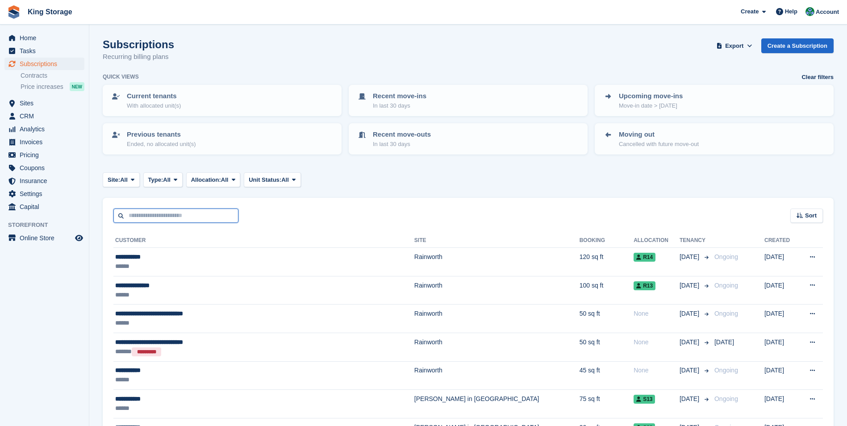
click at [165, 217] on input "text" at bounding box center [175, 216] width 125 height 15
type input "*****"
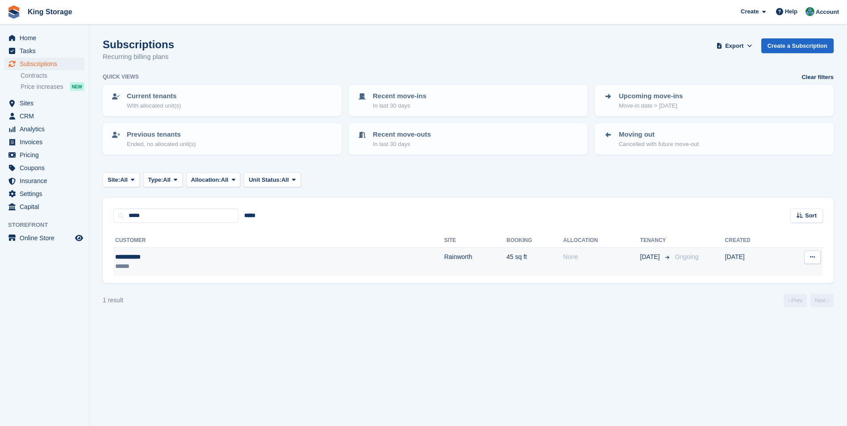
click at [139, 261] on div "**********" at bounding box center [188, 256] width 147 height 9
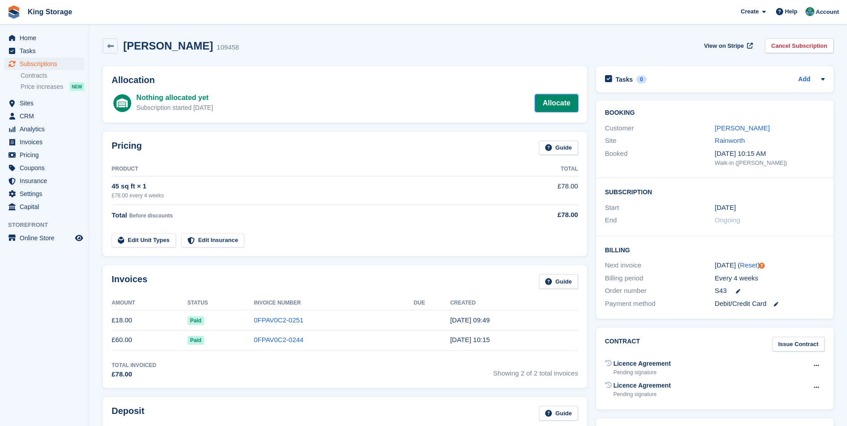
click at [568, 108] on link "Allocate" at bounding box center [556, 103] width 43 height 18
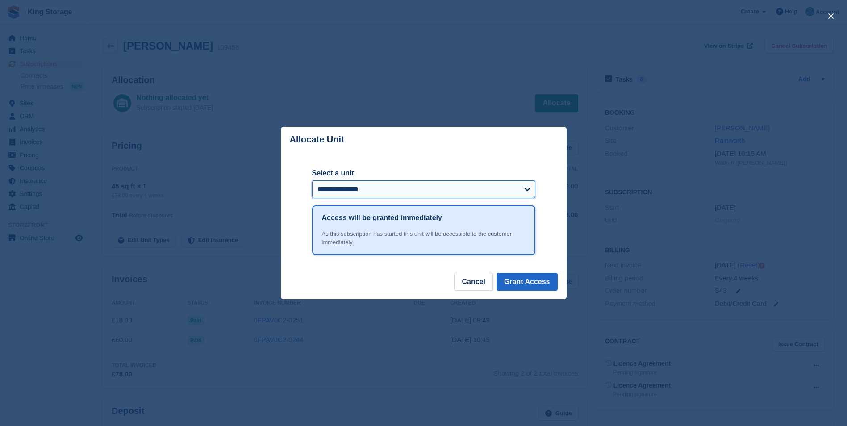
click at [380, 191] on select "**********" at bounding box center [423, 189] width 223 height 18
select select "****"
click at [312, 181] on select "**********" at bounding box center [423, 189] width 223 height 18
click at [544, 283] on button "Grant Access" at bounding box center [527, 282] width 61 height 18
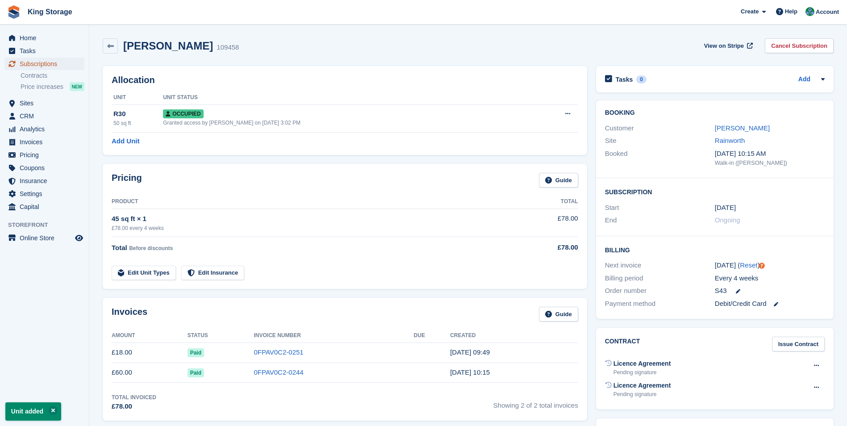
click at [49, 66] on span "Subscriptions" at bounding box center [47, 64] width 54 height 13
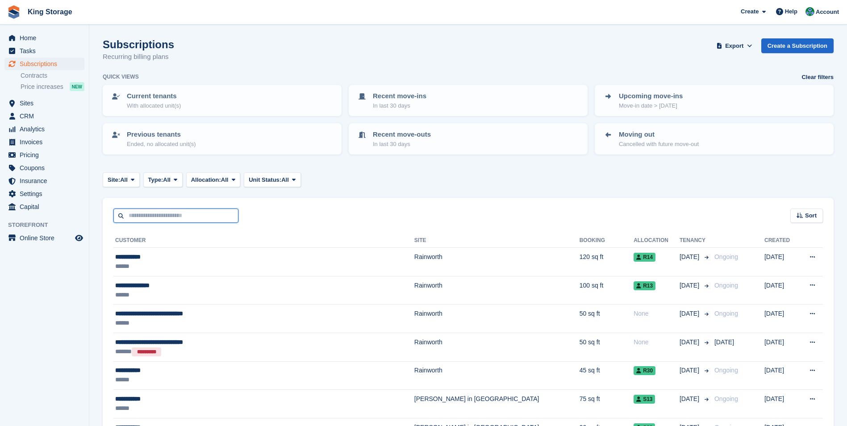
click at [152, 218] on input "text" at bounding box center [175, 216] width 125 height 15
type input "*****"
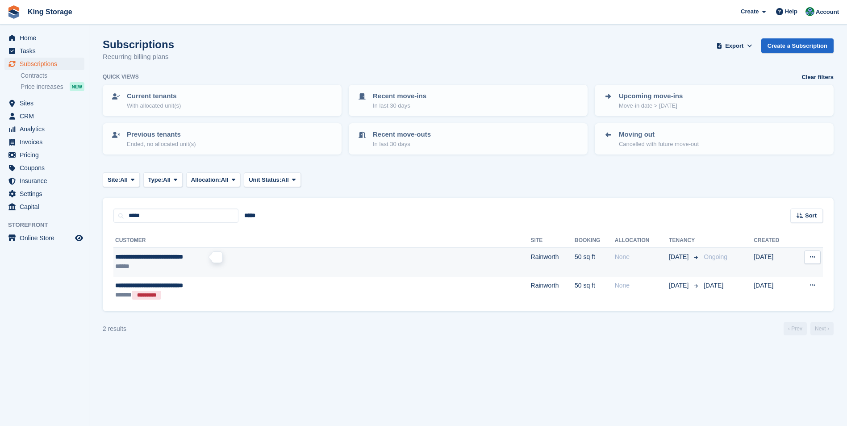
click at [180, 258] on span "**********" at bounding box center [149, 257] width 68 height 6
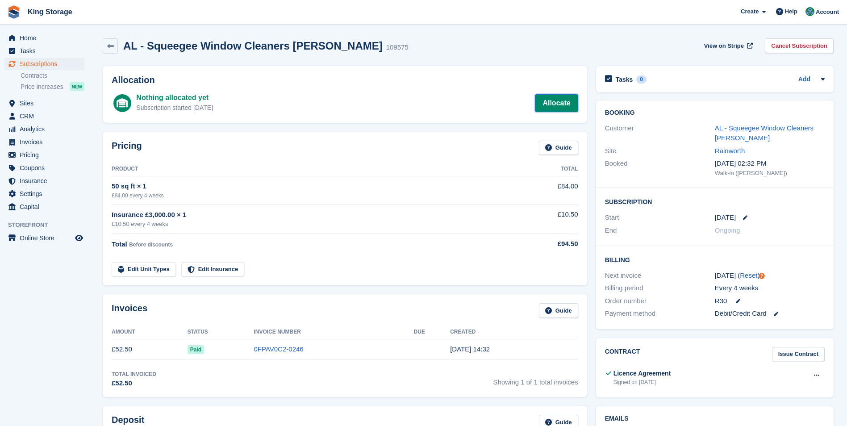
click at [568, 99] on link "Allocate" at bounding box center [556, 103] width 43 height 18
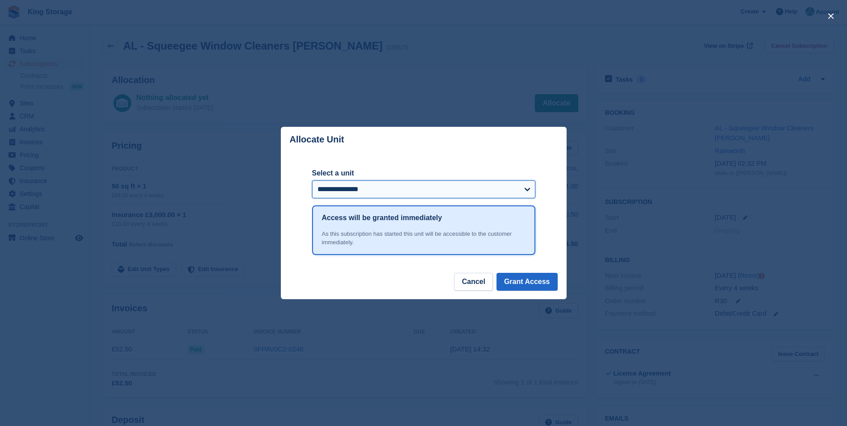
click at [521, 189] on select "**********" at bounding box center [423, 189] width 223 height 18
select select "******"
click at [312, 181] on select "**********" at bounding box center [423, 189] width 223 height 18
click at [546, 288] on button "Grant Access" at bounding box center [527, 282] width 61 height 18
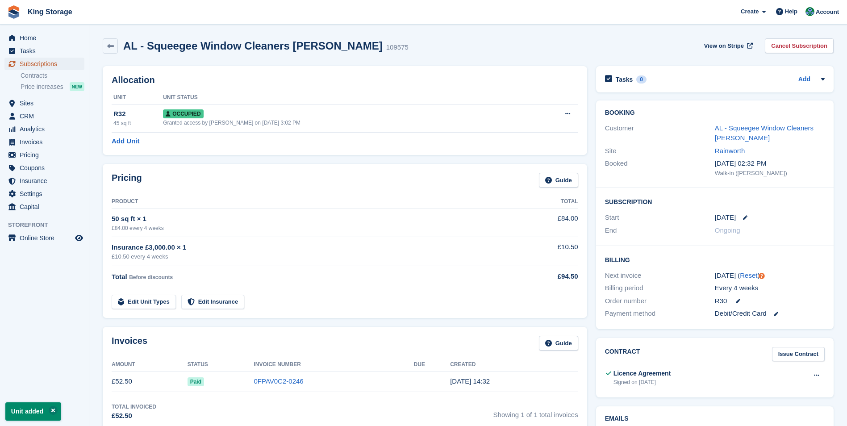
click at [42, 66] on span "Subscriptions" at bounding box center [47, 64] width 54 height 13
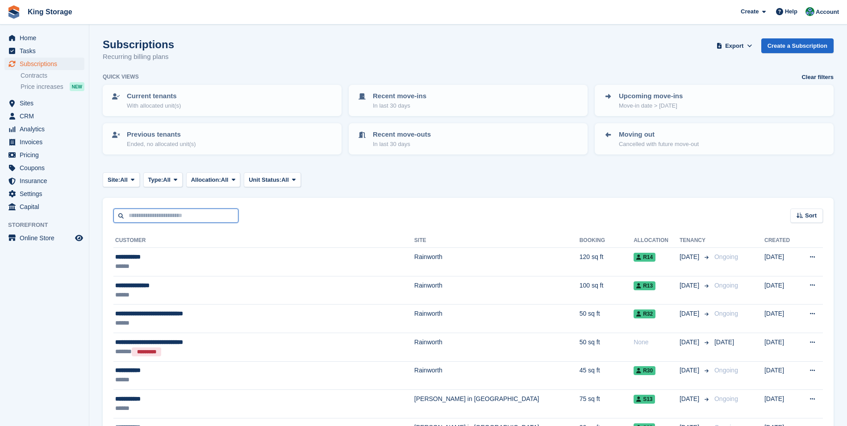
click at [160, 217] on input "text" at bounding box center [175, 216] width 125 height 15
type input "*****"
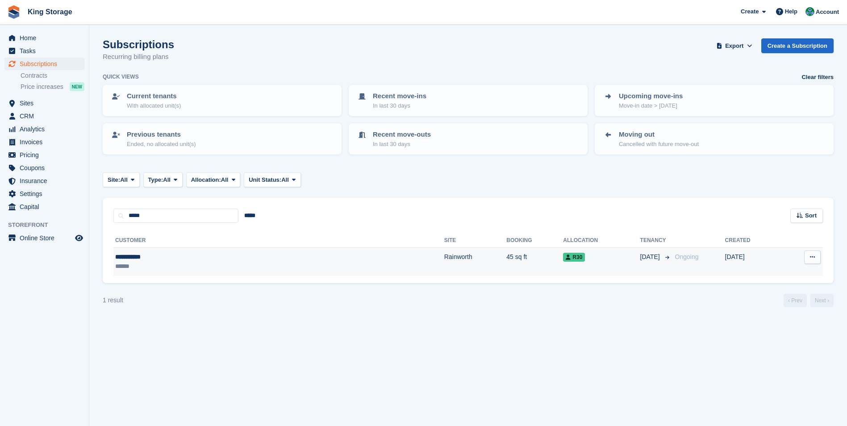
click at [164, 258] on div "**********" at bounding box center [188, 256] width 147 height 9
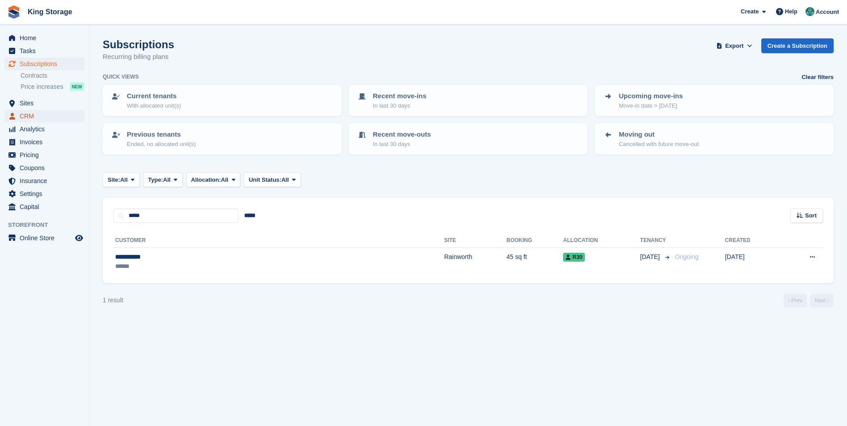
click at [35, 116] on span "CRM" at bounding box center [47, 116] width 54 height 13
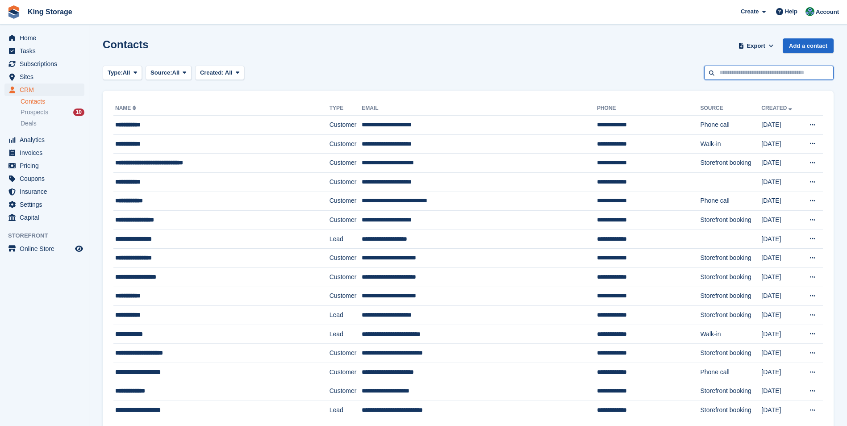
click at [735, 70] on input "text" at bounding box center [769, 73] width 130 height 15
type input "*****"
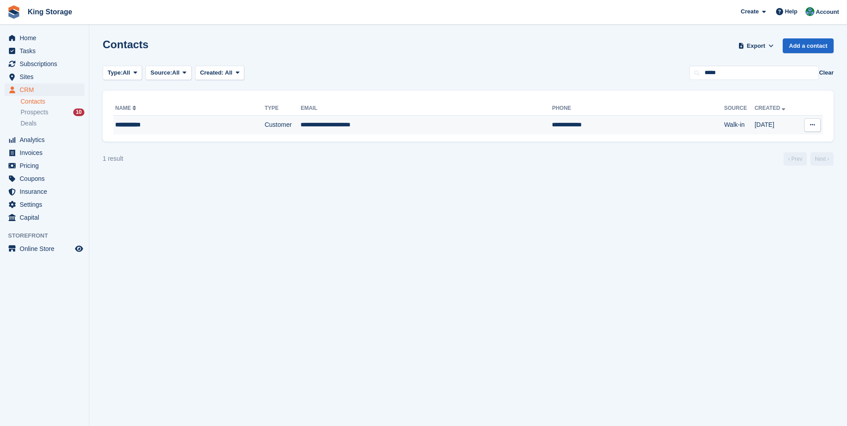
click at [265, 129] on td "Customer" at bounding box center [283, 125] width 36 height 19
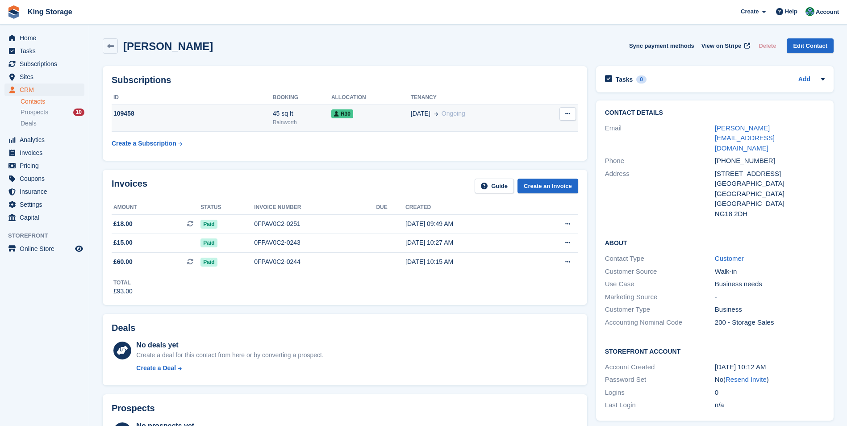
click at [245, 123] on td "109458" at bounding box center [192, 118] width 161 height 27
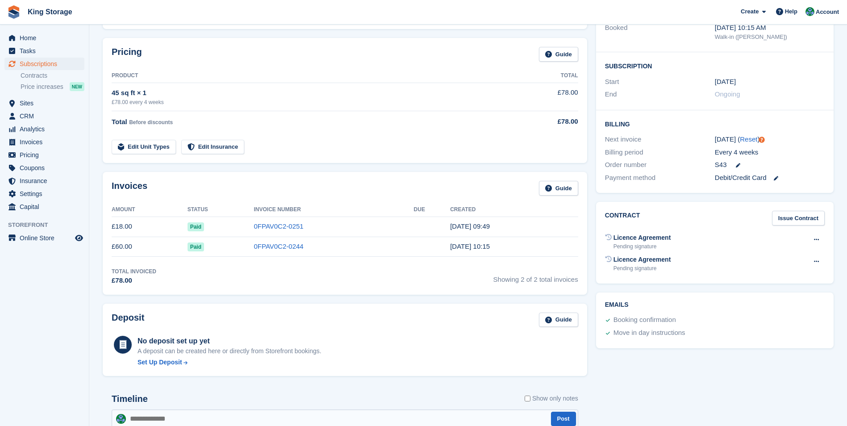
scroll to position [89, 0]
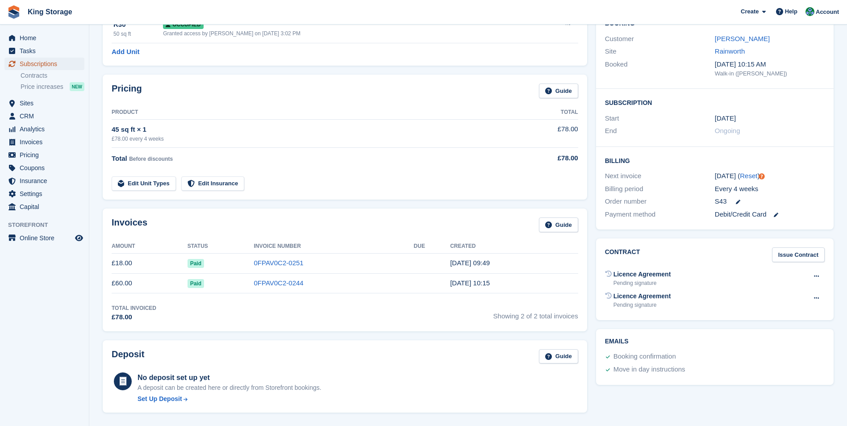
click at [45, 66] on span "Subscriptions" at bounding box center [47, 64] width 54 height 13
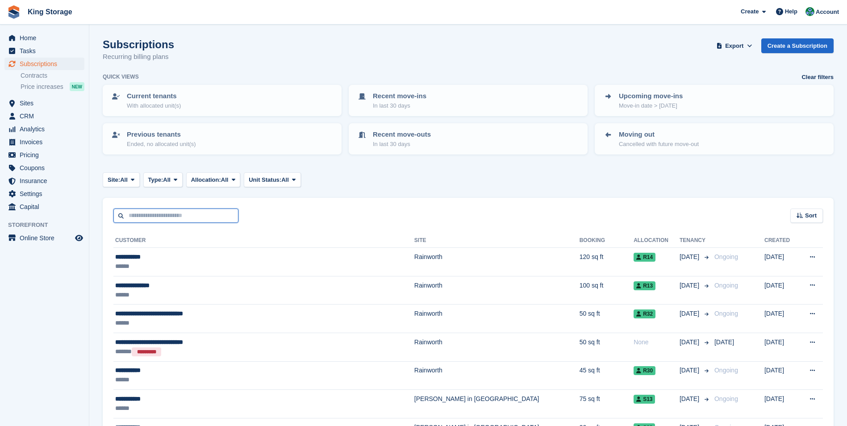
click at [171, 213] on input "text" at bounding box center [175, 216] width 125 height 15
type input "*****"
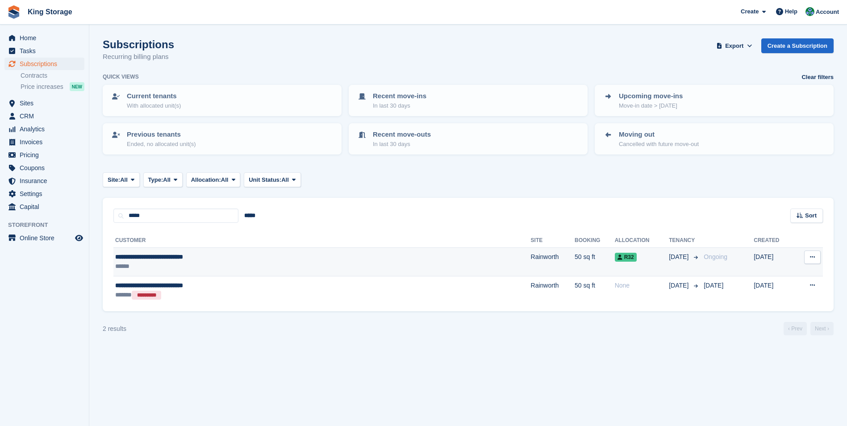
click at [167, 259] on span "**********" at bounding box center [149, 257] width 68 height 6
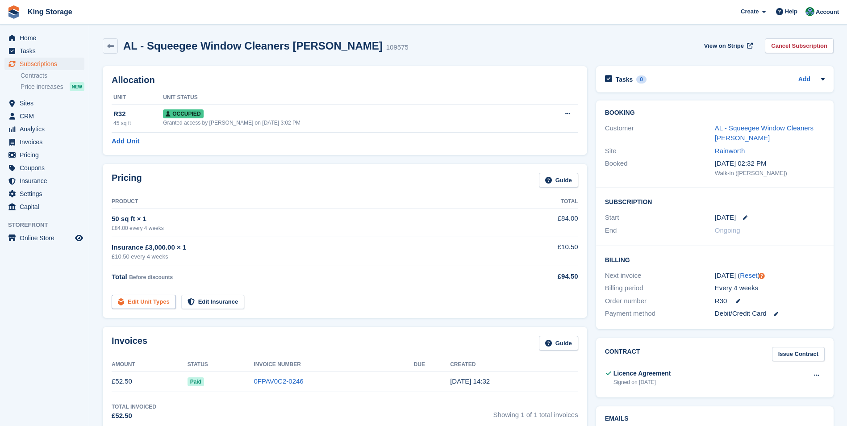
click at [163, 301] on link "Edit Unit Types" at bounding box center [144, 302] width 64 height 15
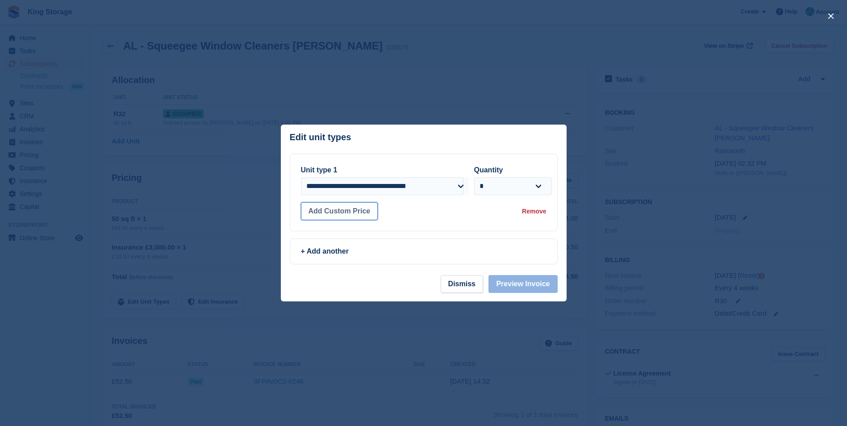
click at [344, 214] on button "Add Custom Price" at bounding box center [339, 211] width 77 height 18
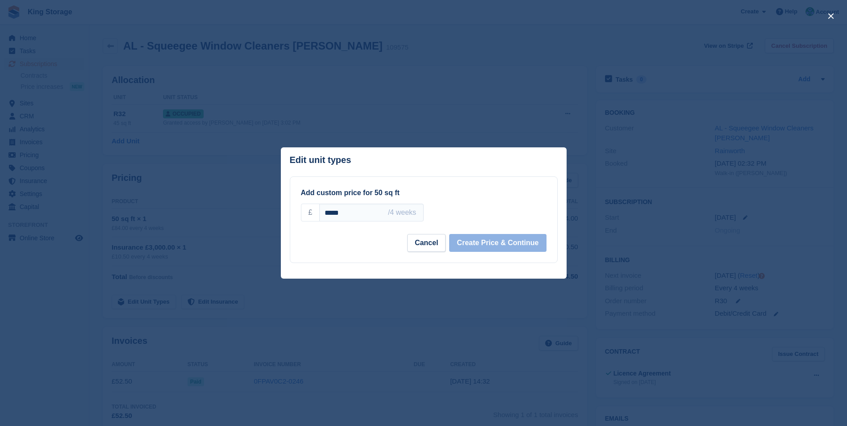
drag, startPoint x: 359, startPoint y: 217, endPoint x: 318, endPoint y: 217, distance: 40.2
click at [318, 217] on div "£ ***** /4 weeks" at bounding box center [362, 213] width 123 height 18
type input "*****"
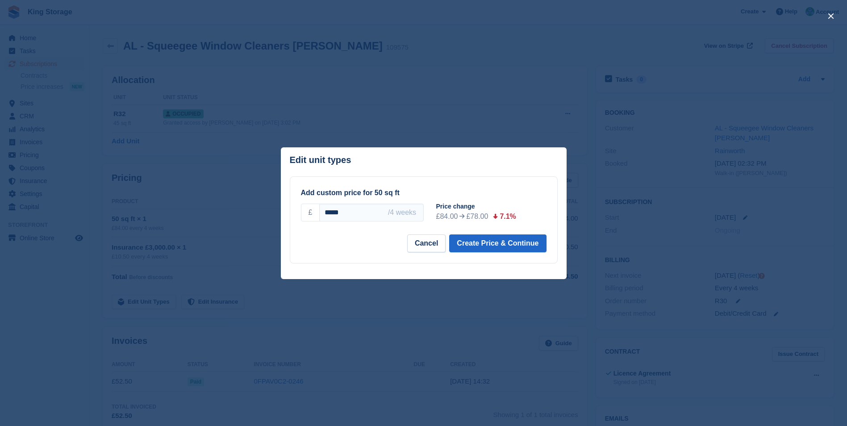
click at [360, 248] on div "Cancel Create Price & Continue" at bounding box center [424, 243] width 246 height 18
click at [489, 246] on button "Create Price & Continue" at bounding box center [497, 243] width 97 height 18
select select "*****"
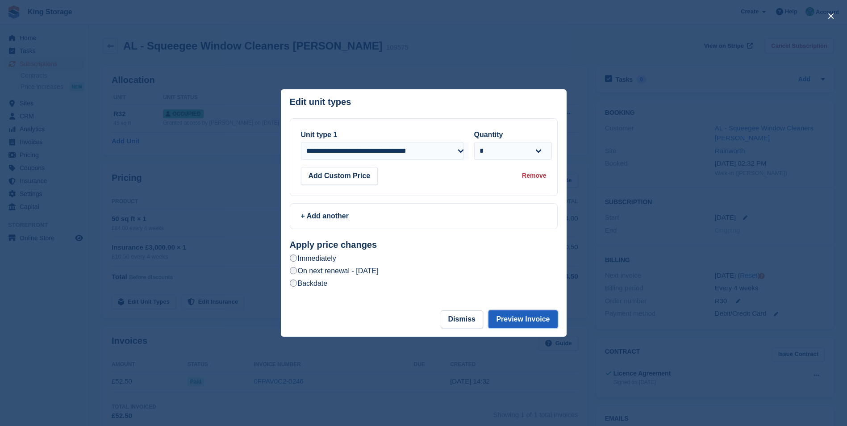
click at [519, 319] on button "Preview Invoice" at bounding box center [523, 319] width 69 height 18
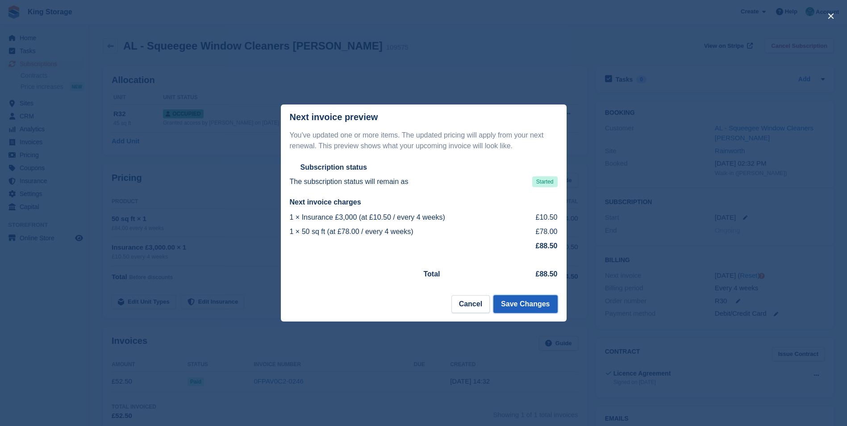
click at [531, 303] on button "Save Changes" at bounding box center [525, 304] width 64 height 18
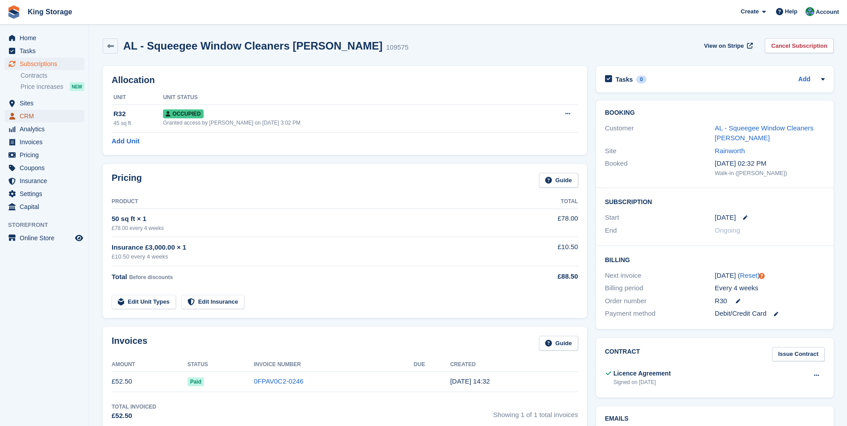
click at [31, 114] on span "CRM" at bounding box center [47, 116] width 54 height 13
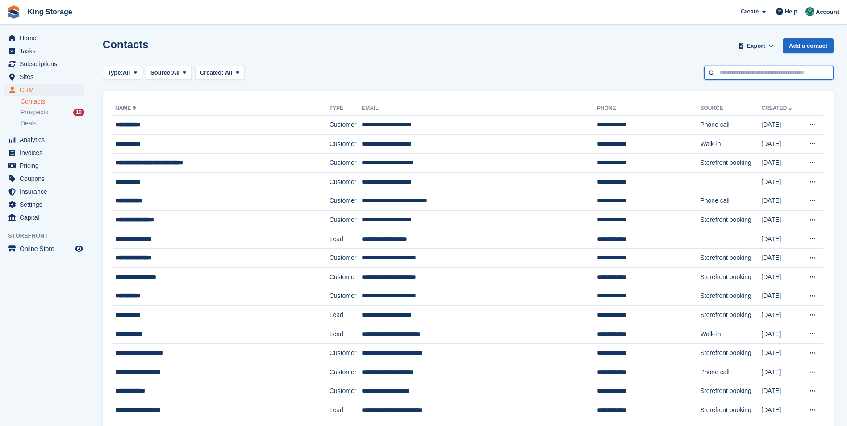
click at [765, 73] on input "text" at bounding box center [769, 73] width 130 height 15
type input "*****"
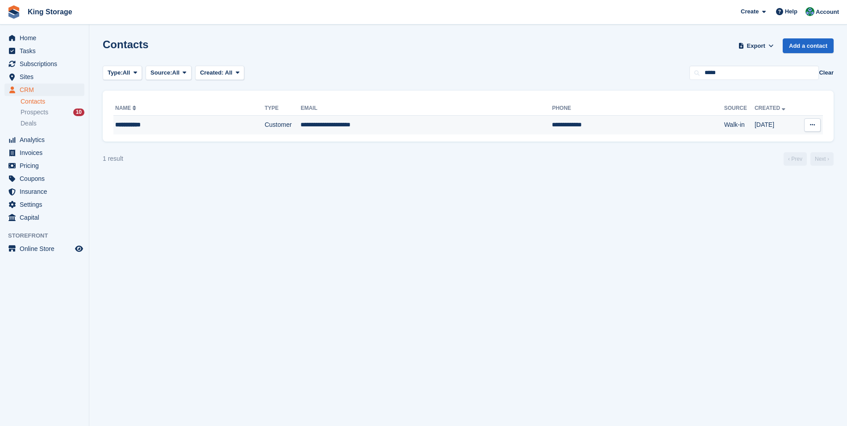
click at [297, 130] on td "Customer" at bounding box center [283, 125] width 36 height 19
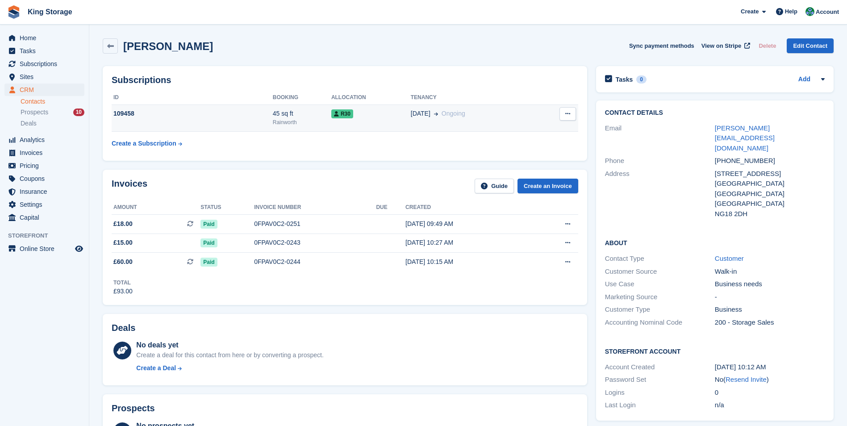
click at [261, 119] on td "109458" at bounding box center [192, 118] width 161 height 27
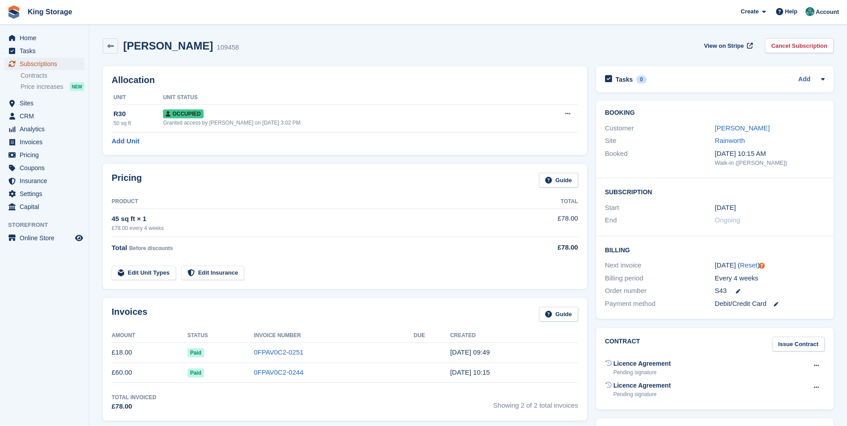
click at [36, 64] on span "Subscriptions" at bounding box center [47, 64] width 54 height 13
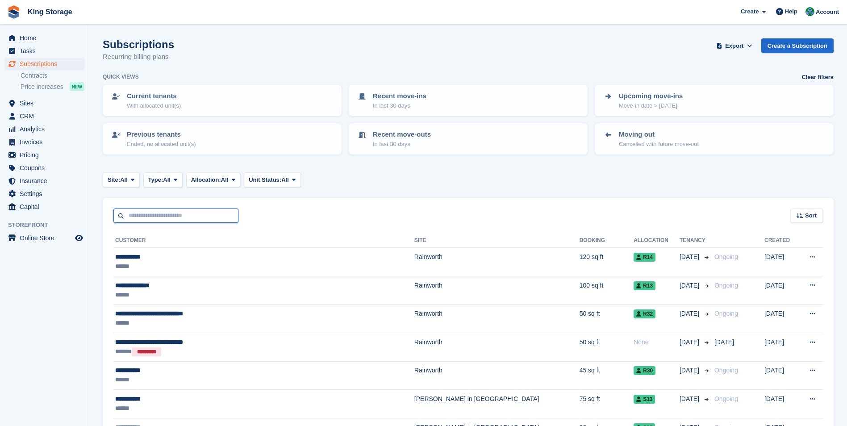
click at [161, 217] on input "text" at bounding box center [175, 216] width 125 height 15
type input "*****"
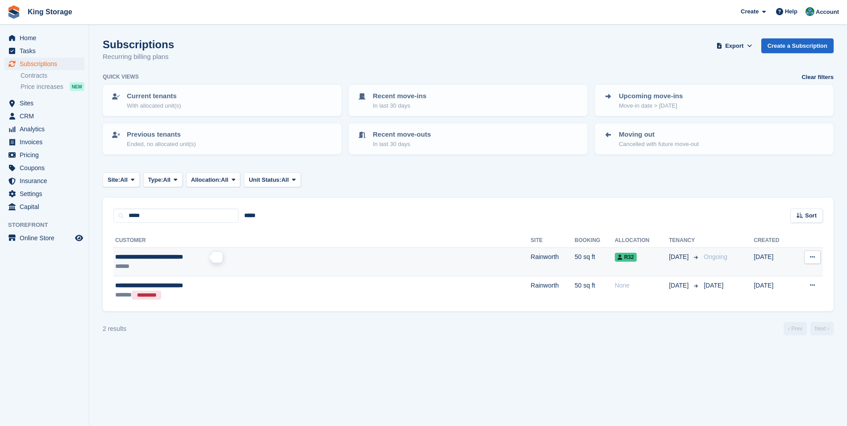
click at [159, 260] on span "**********" at bounding box center [149, 257] width 68 height 6
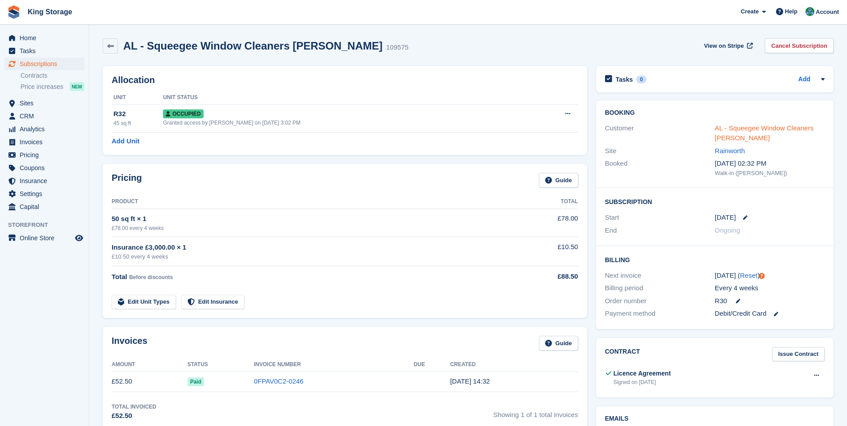
click at [732, 140] on link "AL - Squeegee Window Cleaners [PERSON_NAME]" at bounding box center [764, 133] width 99 height 18
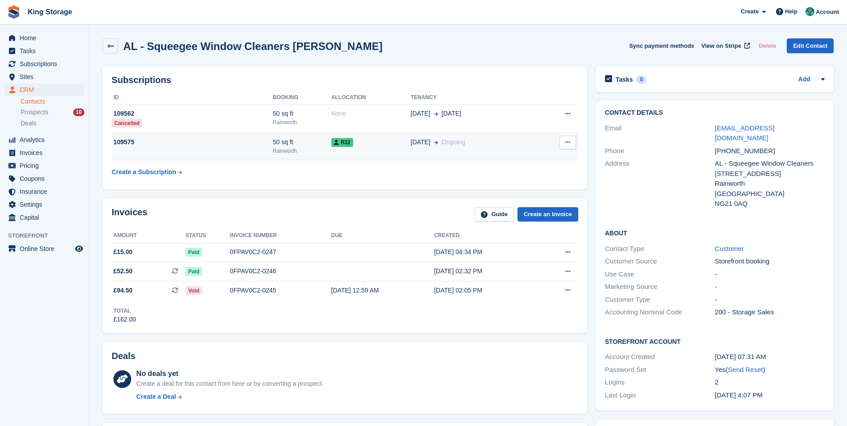
click at [291, 150] on div "Rainworth" at bounding box center [302, 151] width 59 height 8
click at [281, 146] on div "50 sq ft" at bounding box center [302, 142] width 59 height 9
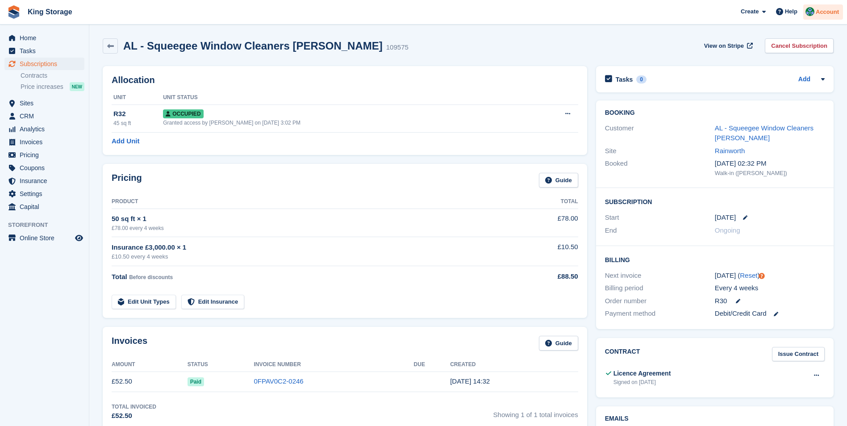
click at [836, 16] on span "Account" at bounding box center [827, 12] width 23 height 9
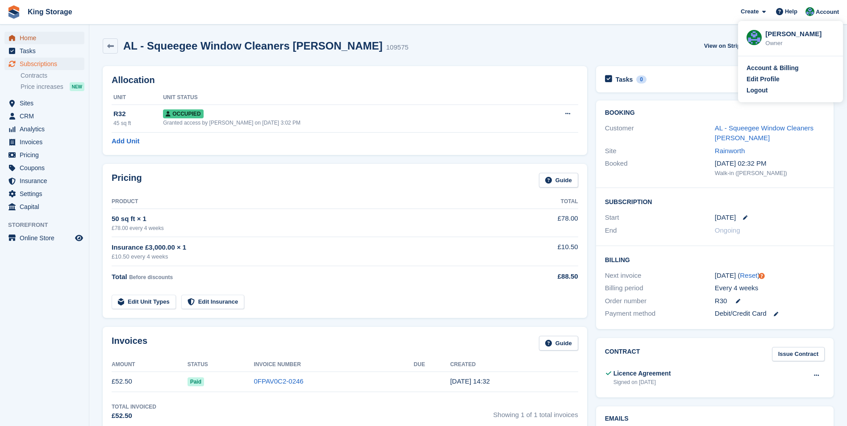
click at [32, 42] on span "Home" at bounding box center [47, 38] width 54 height 13
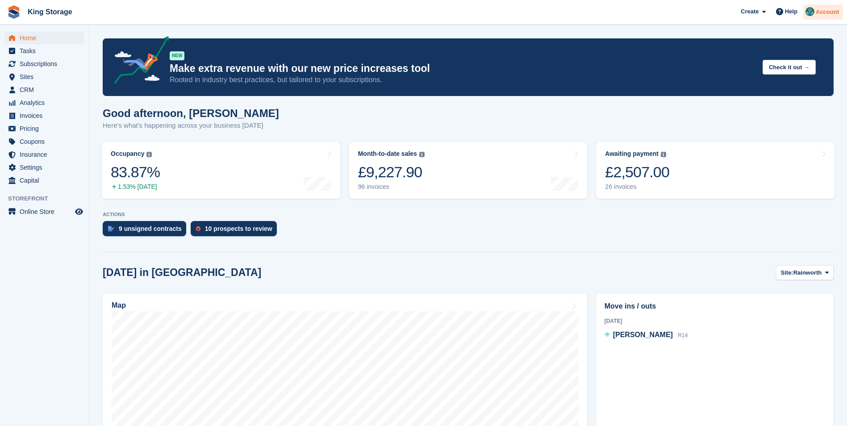
click at [835, 13] on span "Account" at bounding box center [827, 12] width 23 height 9
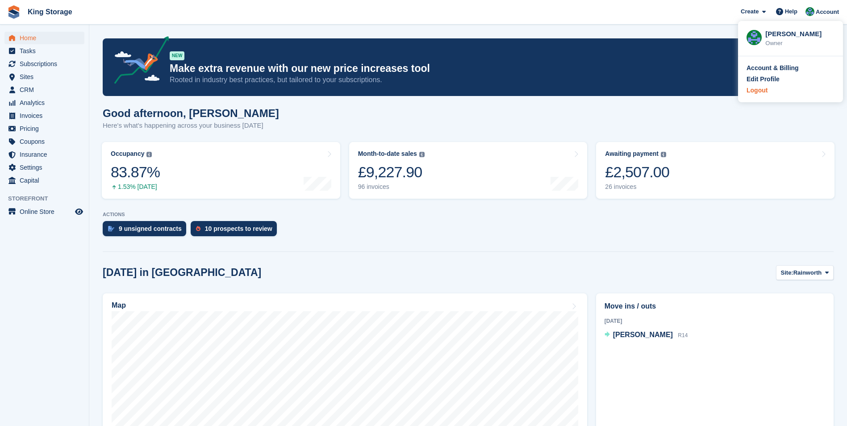
click at [752, 89] on div "Logout" at bounding box center [757, 90] width 21 height 9
